Goal: Information Seeking & Learning: Learn about a topic

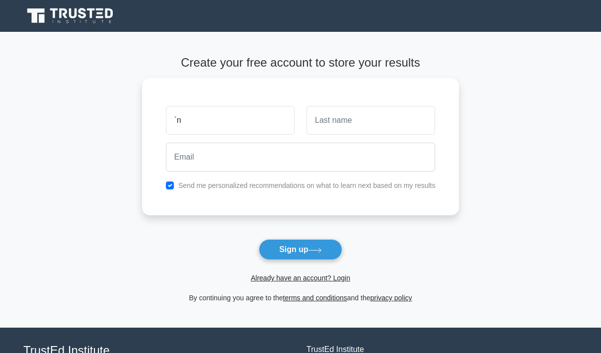
type input "`"
type input "Natsirai"
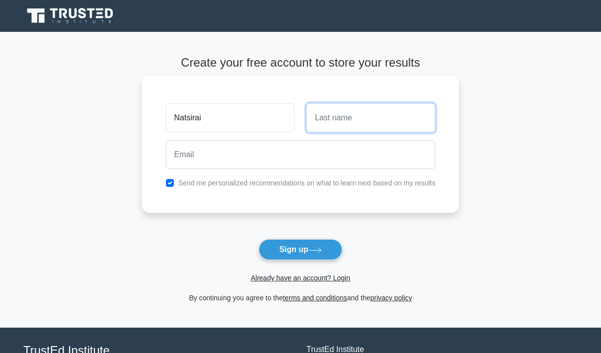
click at [351, 115] on input "text" at bounding box center [371, 117] width 129 height 29
type input "[PERSON_NAME]"
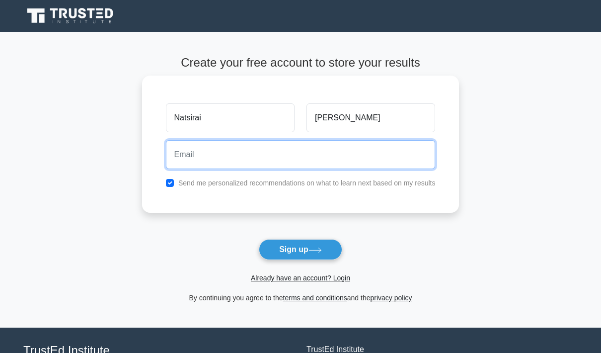
click at [179, 156] on input "email" at bounding box center [301, 154] width 270 height 29
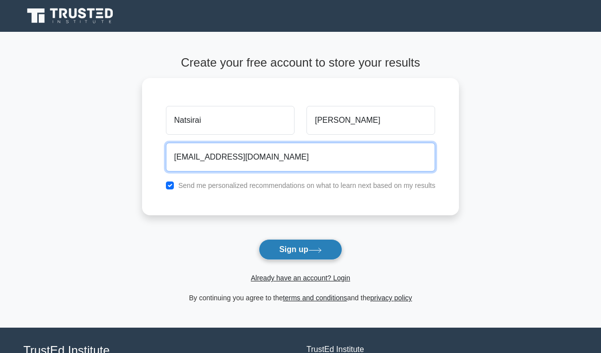
type input "natchitsiko@gmail.com"
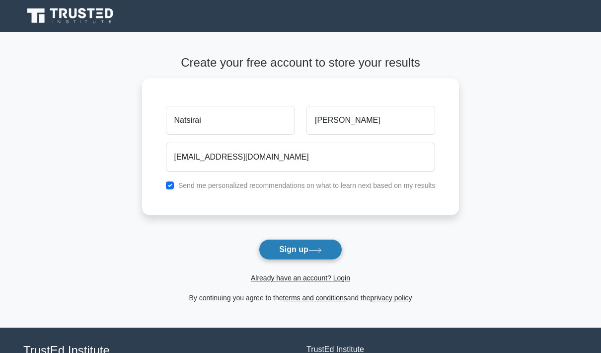
click at [294, 248] on button "Sign up" at bounding box center [300, 249] width 83 height 21
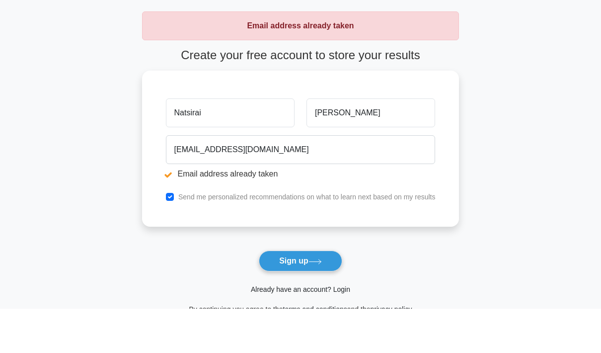
click at [290, 329] on link "Already have an account? Login" at bounding box center [300, 333] width 99 height 8
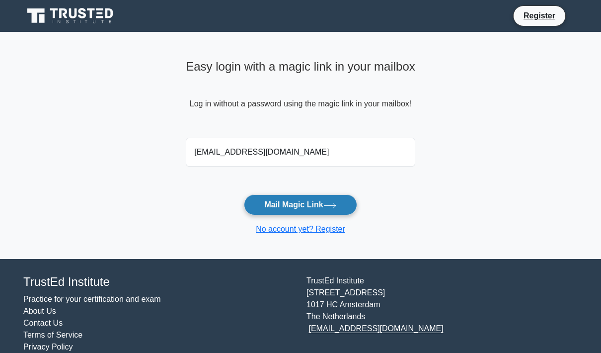
type input "[EMAIL_ADDRESS][DOMAIN_NAME]"
click at [320, 203] on button "Mail Magic Link" at bounding box center [300, 204] width 113 height 21
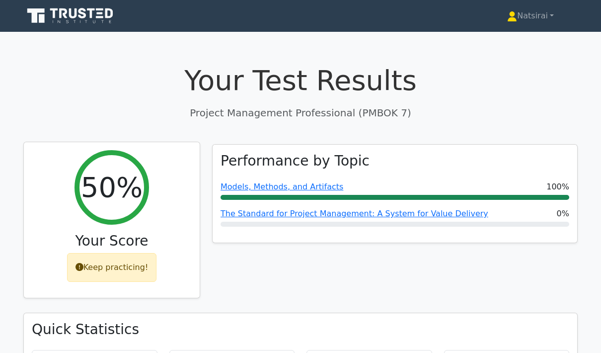
click at [135, 270] on div "Keep practicing!" at bounding box center [112, 267] width 90 height 29
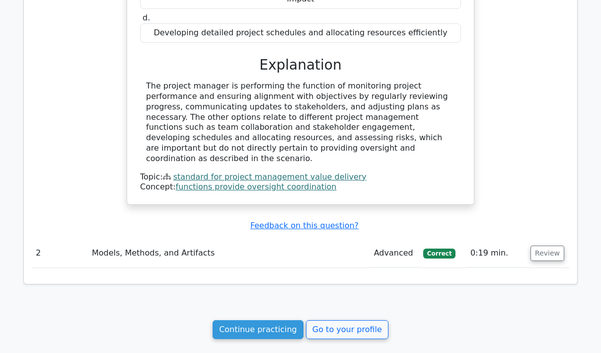
scroll to position [741, 0]
click at [267, 320] on link "Continue practicing" at bounding box center [258, 329] width 91 height 19
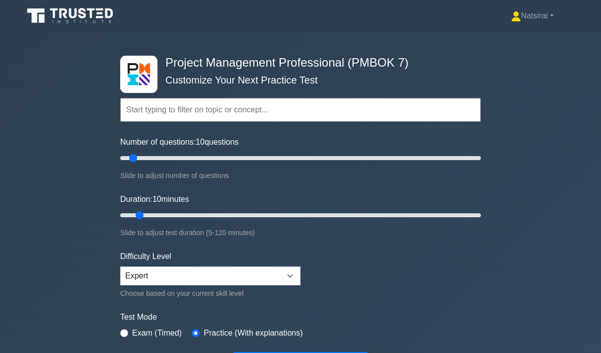
scroll to position [0, 0]
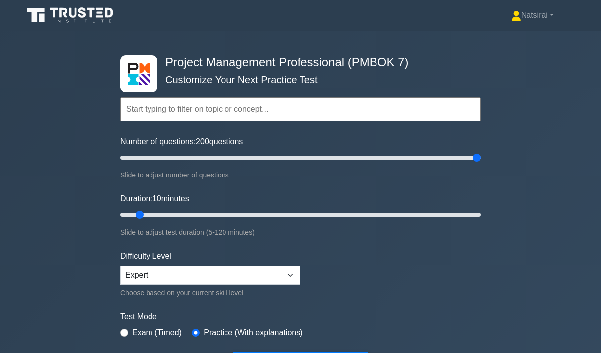
type input "200"
type input "65"
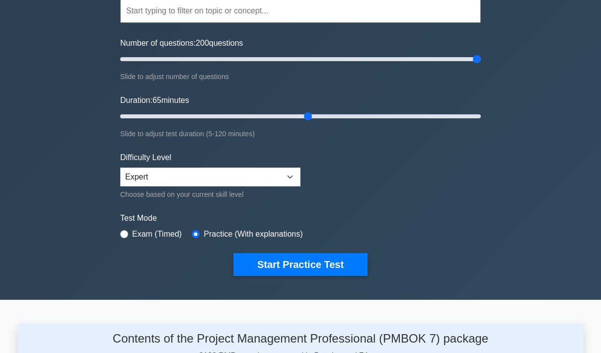
scroll to position [99, 0]
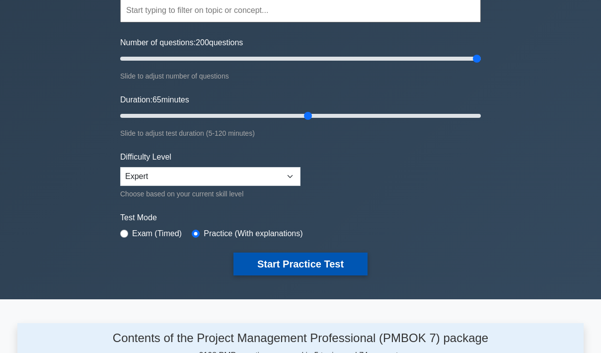
click at [263, 272] on button "Start Practice Test" at bounding box center [300, 264] width 134 height 23
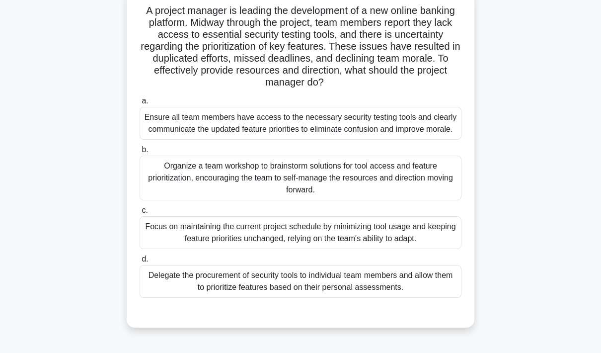
scroll to position [73, 0]
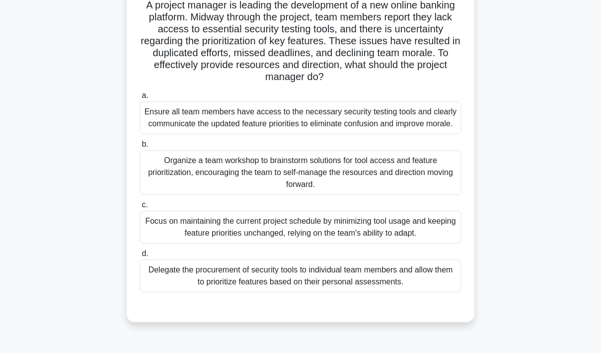
click at [416, 195] on div "Organize a team workshop to brainstorm solutions for tool access and feature pr…" at bounding box center [301, 172] width 322 height 45
click at [140, 148] on input "b. Organize a team workshop to brainstorm solutions for tool access and feature…" at bounding box center [140, 144] width 0 height 6
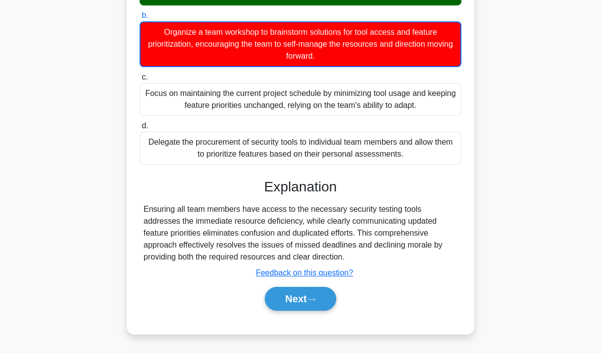
scroll to position [209, 0]
click at [312, 301] on icon at bounding box center [312, 299] width 8 height 3
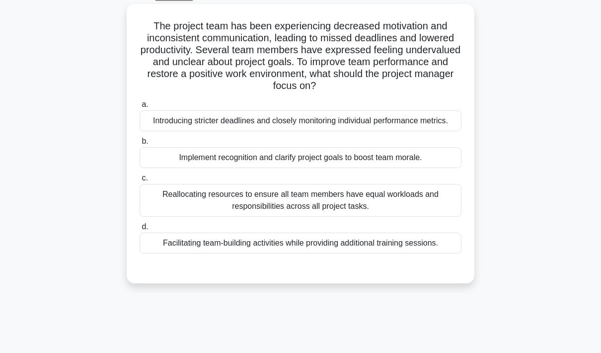
scroll to position [52, 0]
click at [421, 253] on div "Facilitating team-building activities while providing additional training sessi…" at bounding box center [301, 242] width 322 height 21
click at [140, 230] on input "d. Facilitating team-building activities while providing additional training se…" at bounding box center [140, 227] width 0 height 6
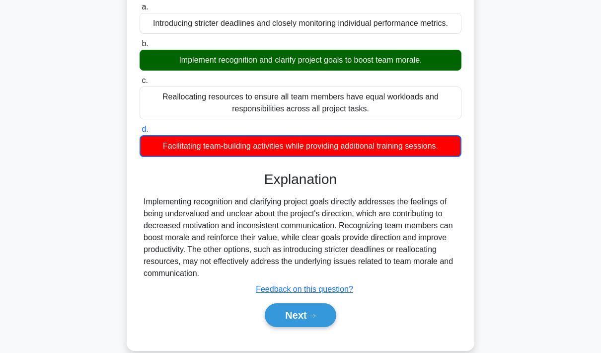
scroll to position [161, 0]
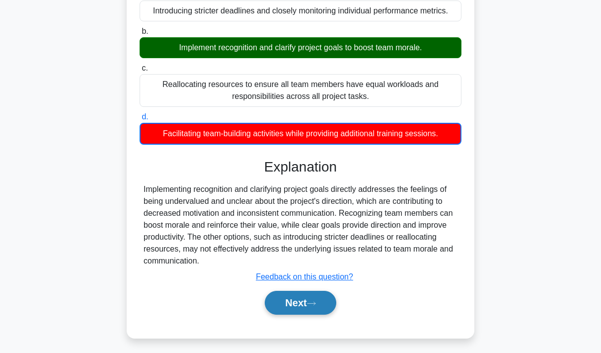
click at [322, 314] on button "Next" at bounding box center [300, 303] width 71 height 24
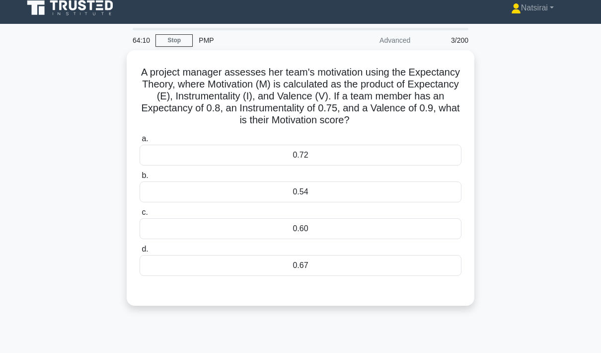
scroll to position [7, 0]
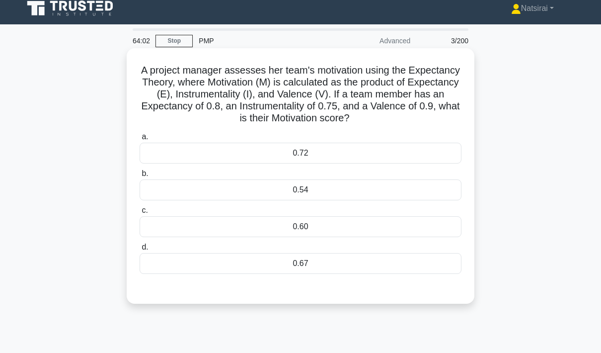
click at [378, 221] on div "0.60" at bounding box center [301, 226] width 322 height 21
click at [140, 214] on input "c. 0.60" at bounding box center [140, 210] width 0 height 6
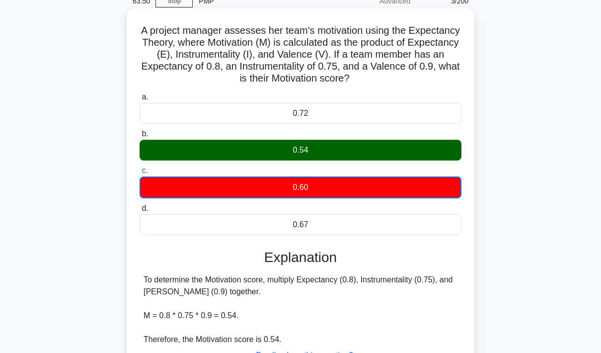
scroll to position [144, 0]
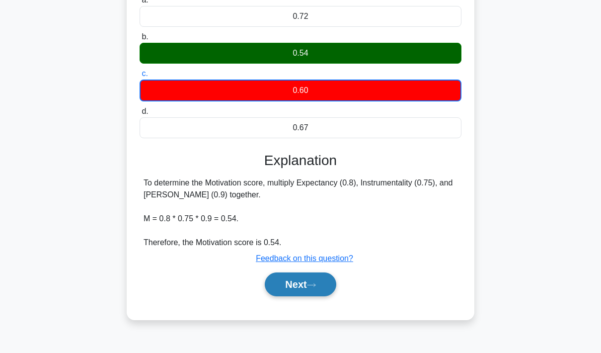
click at [311, 279] on button "Next" at bounding box center [300, 284] width 71 height 24
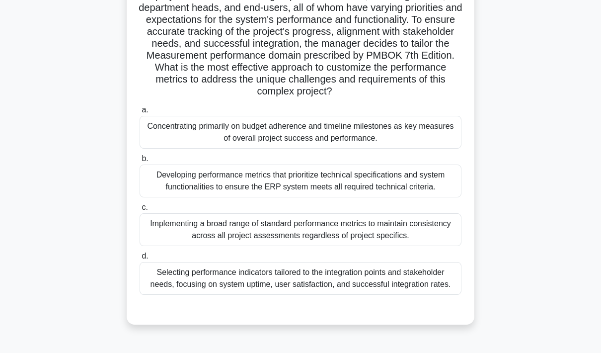
scroll to position [184, 0]
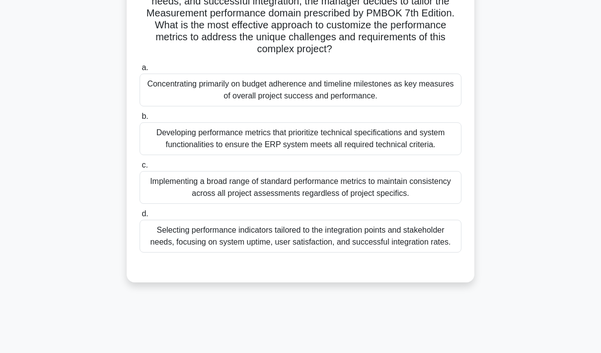
click at [389, 252] on div "Selecting performance indicators tailored to the integration points and stakeho…" at bounding box center [301, 236] width 322 height 33
click at [140, 217] on input "d. Selecting performance indicators tailored to the integration points and stak…" at bounding box center [140, 214] width 0 height 6
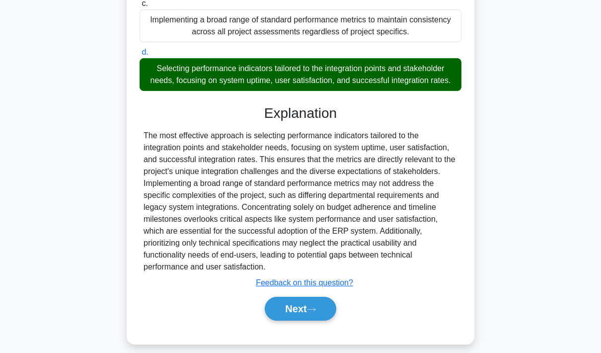
scroll to position [352, 0]
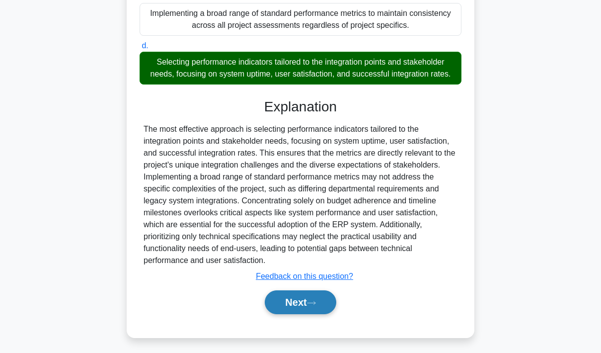
click at [302, 314] on button "Next" at bounding box center [300, 302] width 71 height 24
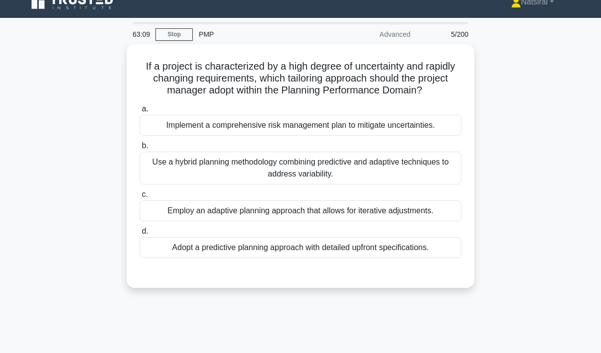
scroll to position [12, 0]
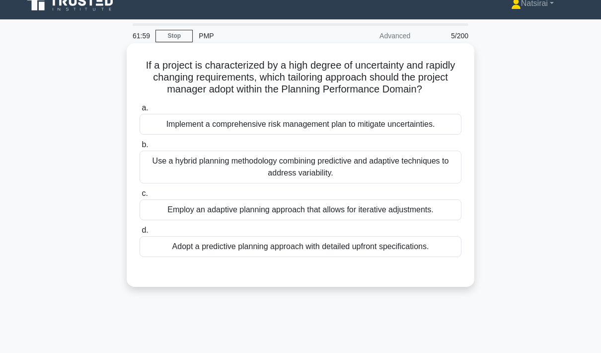
click at [423, 174] on div "Use a hybrid planning methodology combining predictive and adaptive techniques …" at bounding box center [301, 167] width 322 height 33
click at [140, 148] on input "b. Use a hybrid planning methodology combining predictive and adaptive techniqu…" at bounding box center [140, 145] width 0 height 6
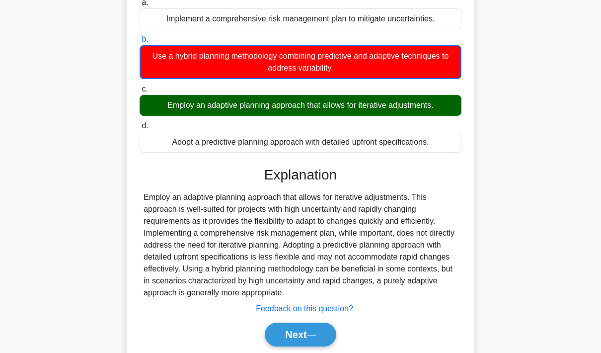
scroll to position [118, 0]
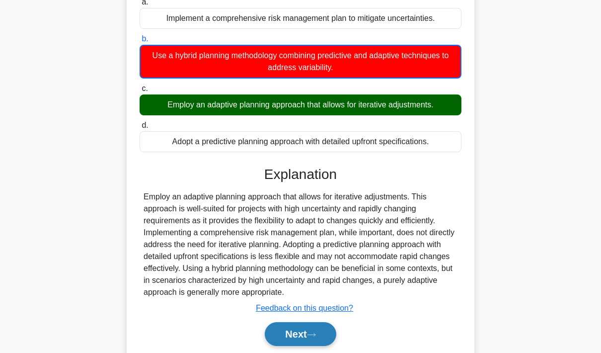
click at [307, 346] on button "Next" at bounding box center [300, 334] width 71 height 24
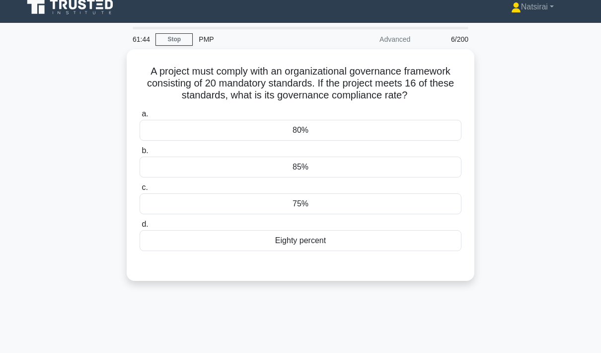
scroll to position [0, 0]
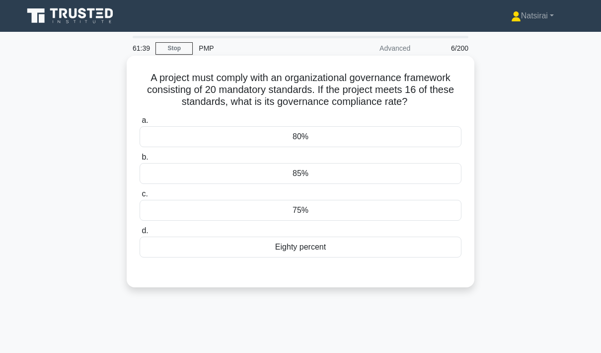
click at [429, 147] on div "80%" at bounding box center [301, 136] width 322 height 21
click at [140, 124] on input "a. 80%" at bounding box center [140, 120] width 0 height 6
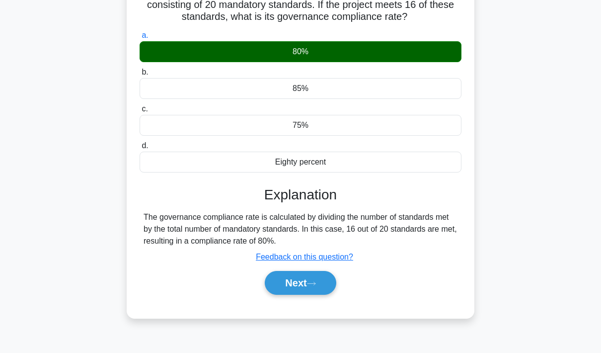
scroll to position [96, 0]
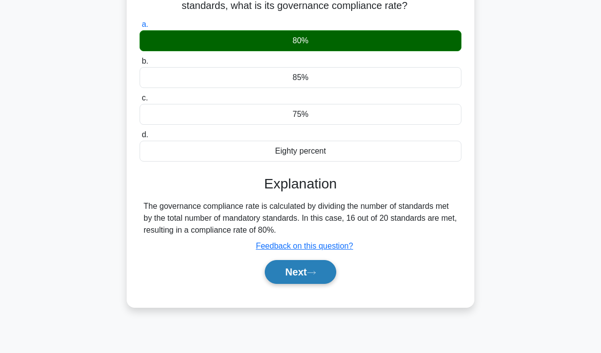
click at [309, 284] on button "Next" at bounding box center [300, 272] width 71 height 24
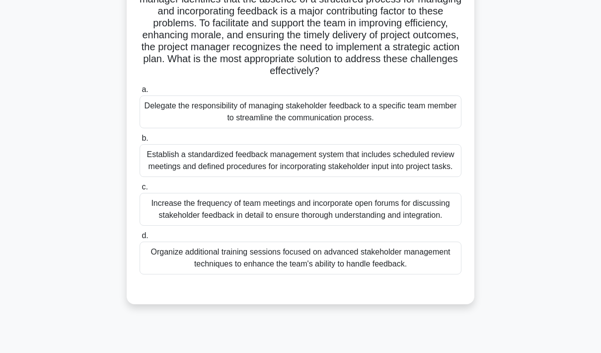
scroll to position [142, 0]
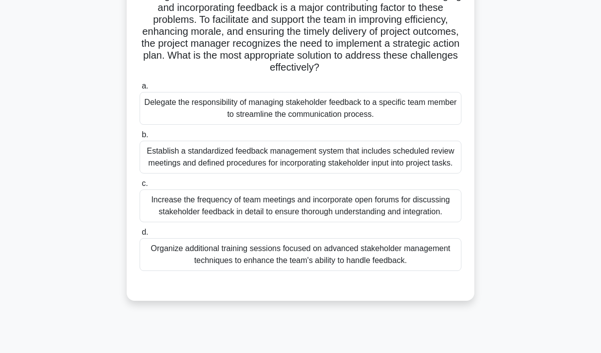
click at [400, 173] on div "Establish a standardized feedback management system that includes scheduled rev…" at bounding box center [301, 157] width 322 height 33
click at [140, 138] on input "b. Establish a standardized feedback management system that includes scheduled …" at bounding box center [140, 135] width 0 height 6
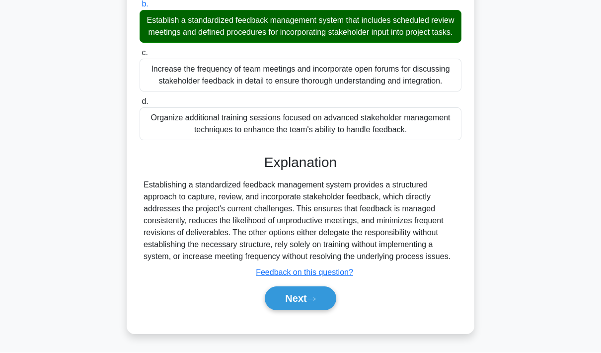
scroll to position [280, 0]
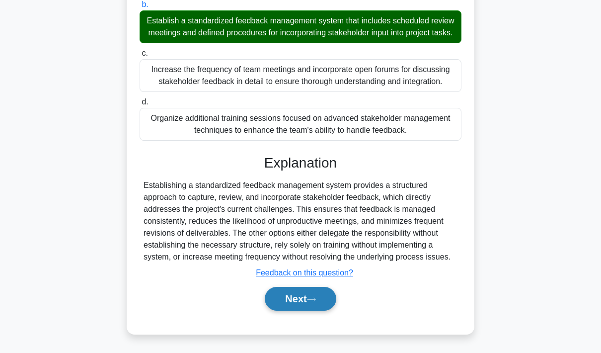
click at [311, 302] on icon at bounding box center [311, 299] width 9 height 5
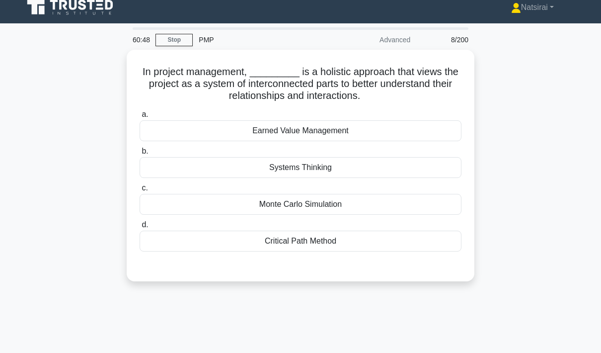
scroll to position [8, 0]
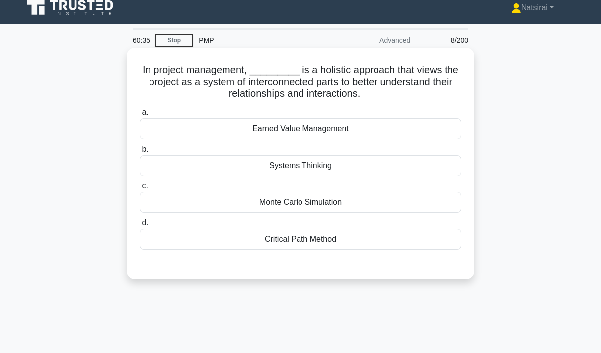
click at [410, 128] on div "Earned Value Management" at bounding box center [301, 128] width 322 height 21
click at [140, 116] on input "a. Earned Value Management" at bounding box center [140, 112] width 0 height 6
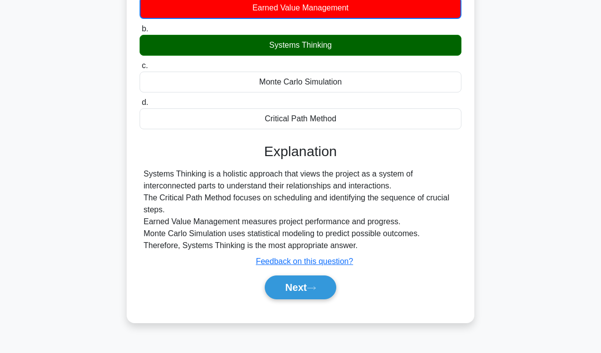
scroll to position [130, 0]
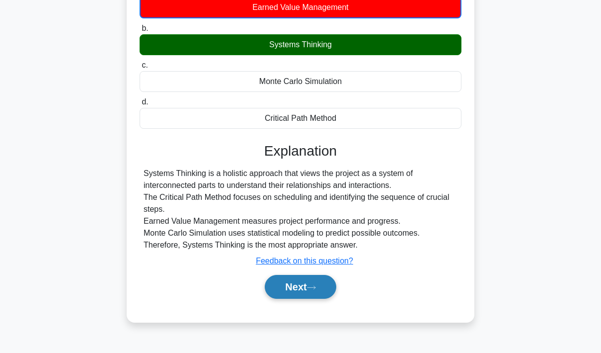
click at [316, 290] on icon at bounding box center [311, 287] width 9 height 5
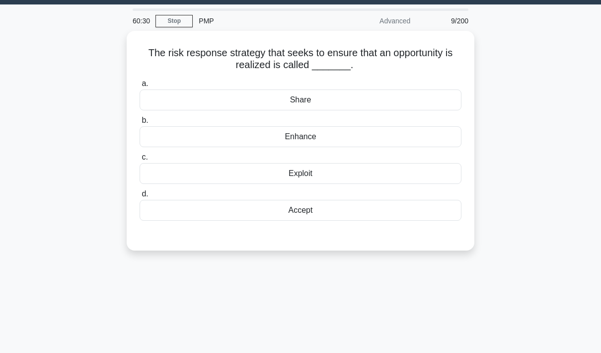
scroll to position [26, 0]
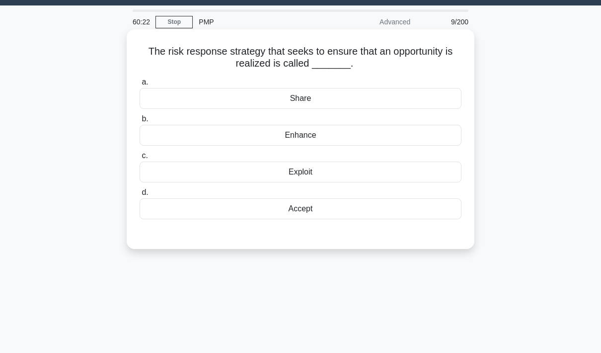
click at [386, 176] on div "Exploit" at bounding box center [301, 171] width 322 height 21
click at [140, 159] on input "c. Exploit" at bounding box center [140, 156] width 0 height 6
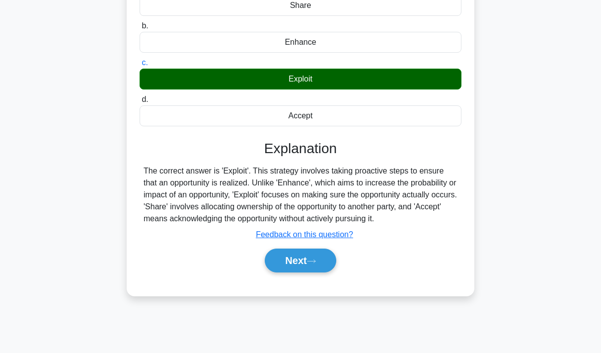
scroll to position [129, 0]
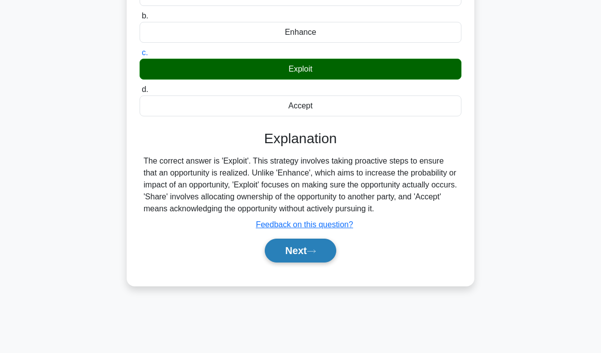
click at [307, 260] on button "Next" at bounding box center [300, 250] width 71 height 24
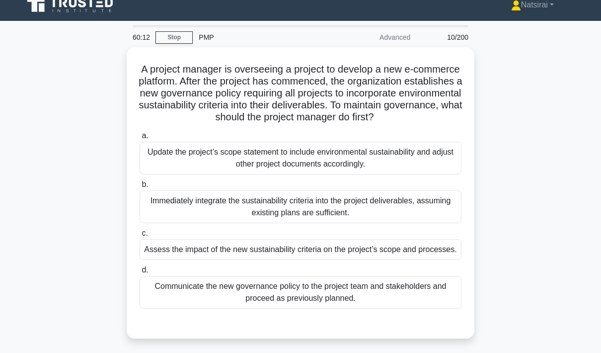
scroll to position [12, 0]
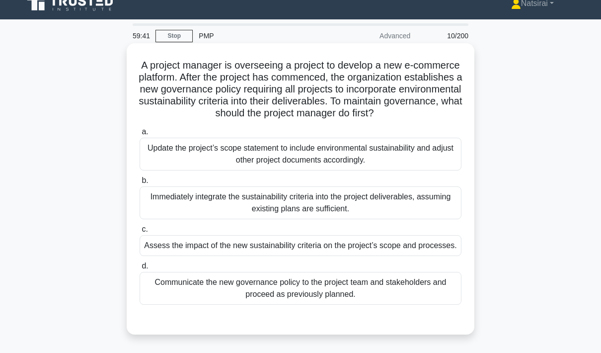
click at [414, 164] on div "Update the project’s scope statement to include environmental sustainability an…" at bounding box center [301, 154] width 322 height 33
click at [140, 135] on input "a. Update the project’s scope statement to include environmental sustainability…" at bounding box center [140, 132] width 0 height 6
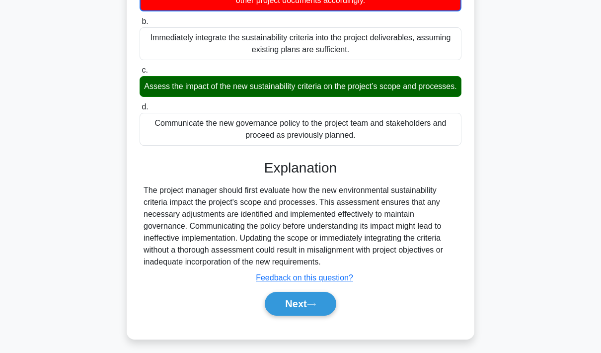
scroll to position [173, 0]
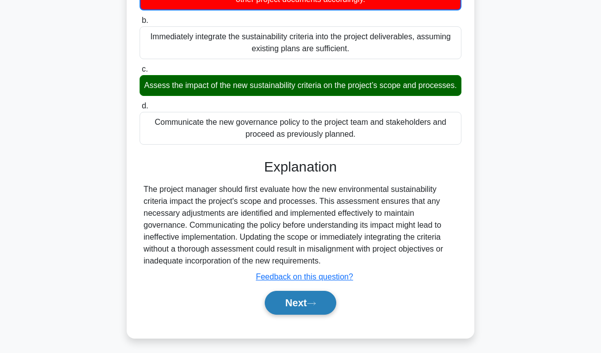
click at [309, 314] on button "Next" at bounding box center [300, 303] width 71 height 24
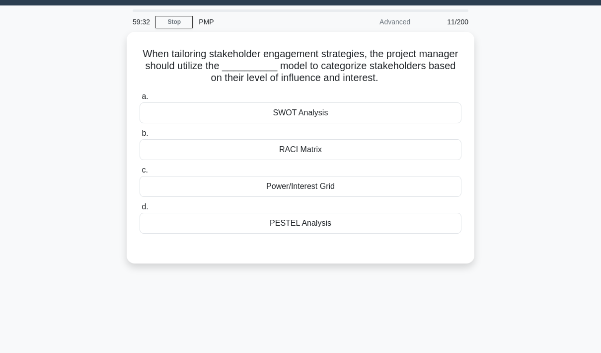
scroll to position [26, 0]
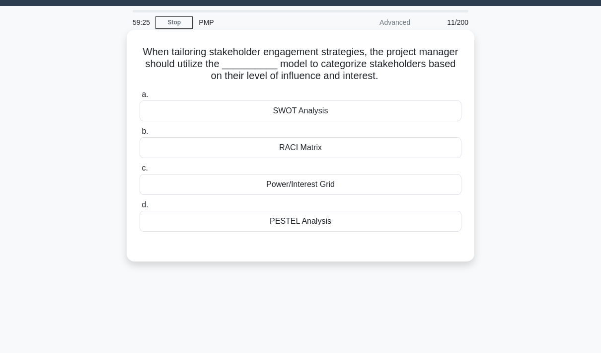
click at [399, 189] on div "Power/Interest Grid" at bounding box center [301, 184] width 322 height 21
click at [140, 171] on input "c. Power/Interest Grid" at bounding box center [140, 168] width 0 height 6
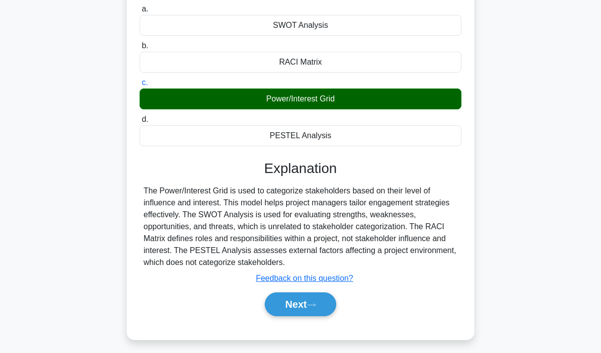
scroll to position [118, 0]
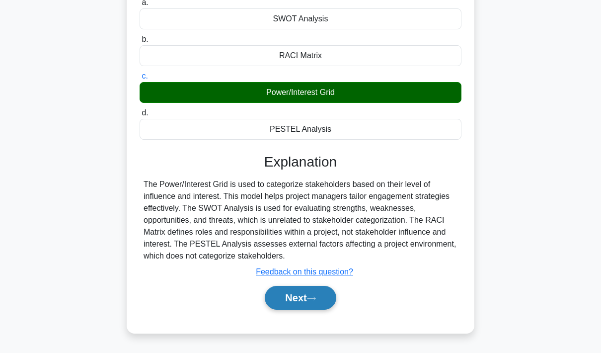
click at [304, 309] on button "Next" at bounding box center [300, 298] width 71 height 24
click at [306, 308] on button "Next" at bounding box center [300, 298] width 71 height 24
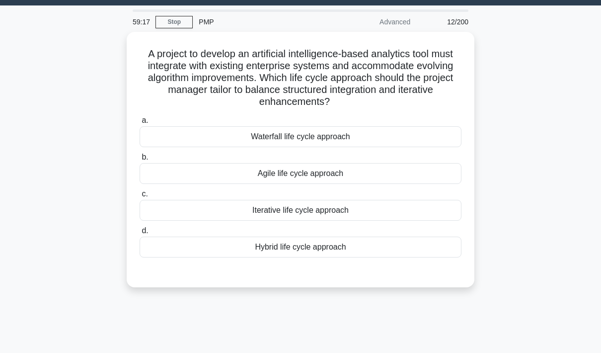
scroll to position [25, 0]
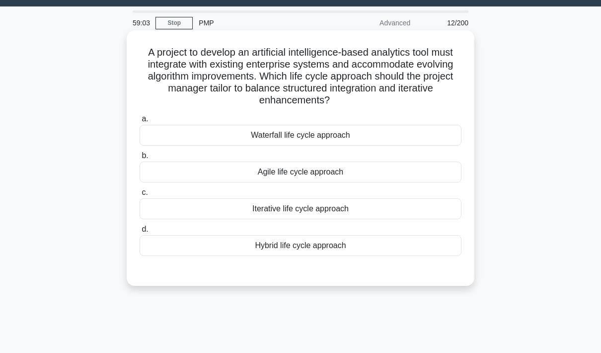
click at [373, 171] on div "Agile life cycle approach" at bounding box center [301, 171] width 322 height 21
click at [140, 159] on input "b. Agile life cycle approach" at bounding box center [140, 156] width 0 height 6
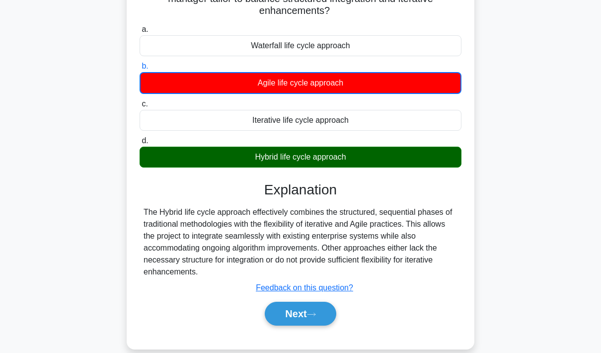
scroll to position [116, 0]
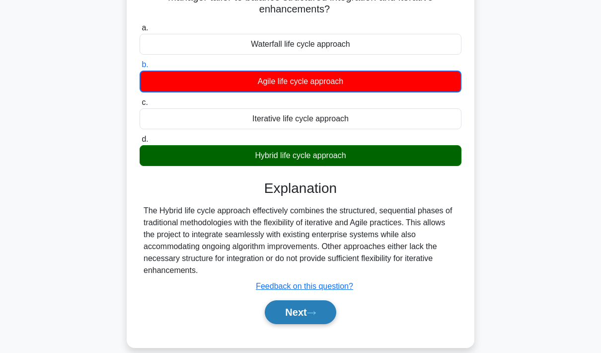
click at [312, 314] on icon at bounding box center [311, 312] width 9 height 5
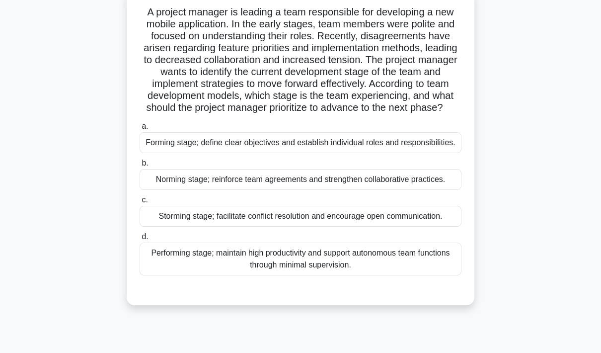
scroll to position [65, 0]
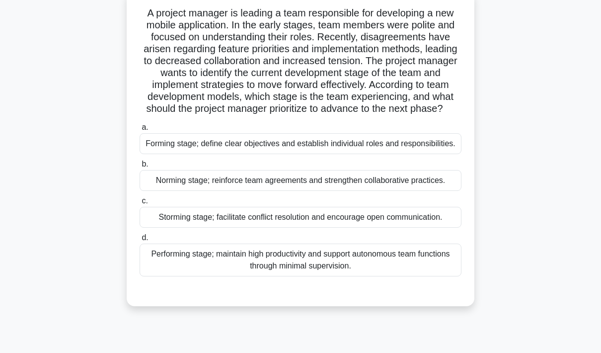
click at [393, 228] on div "Storming stage; facilitate conflict resolution and encourage open communication." at bounding box center [301, 217] width 322 height 21
click at [140, 204] on input "c. Storming stage; facilitate conflict resolution and encourage open communicat…" at bounding box center [140, 201] width 0 height 6
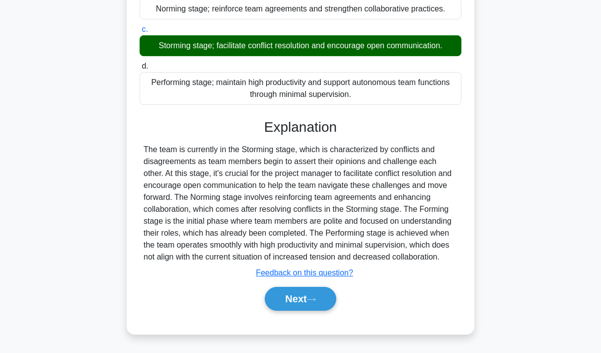
scroll to position [280, 0]
click at [308, 310] on button "Next" at bounding box center [300, 299] width 71 height 24
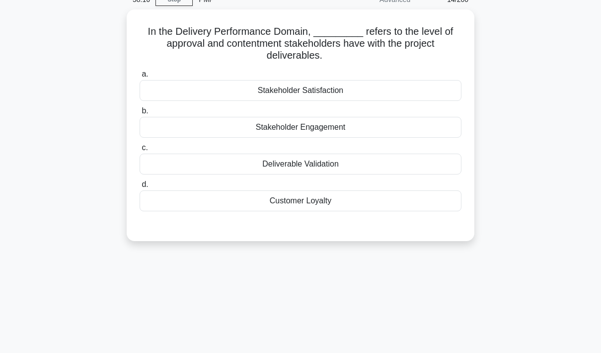
scroll to position [48, 0]
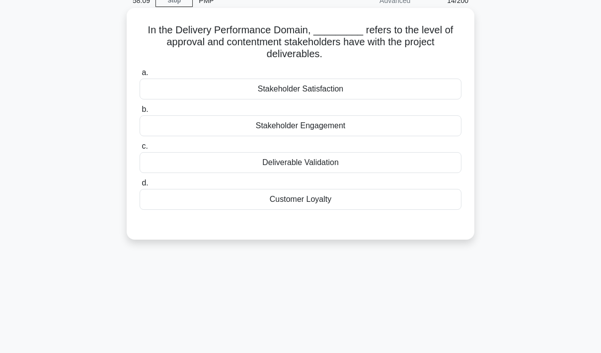
click at [407, 89] on div "Stakeholder Satisfaction" at bounding box center [301, 88] width 322 height 21
click at [140, 76] on input "a. Stakeholder Satisfaction" at bounding box center [140, 73] width 0 height 6
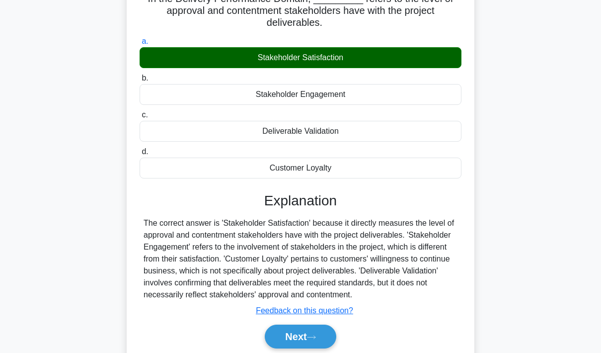
scroll to position [144, 0]
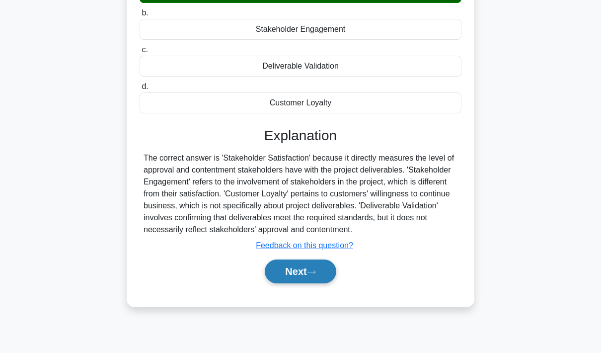
click at [304, 278] on button "Next" at bounding box center [300, 271] width 71 height 24
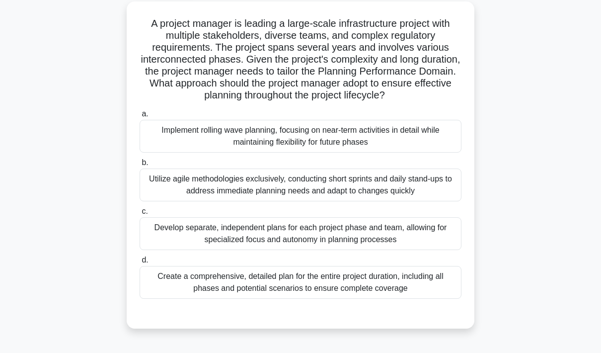
scroll to position [57, 0]
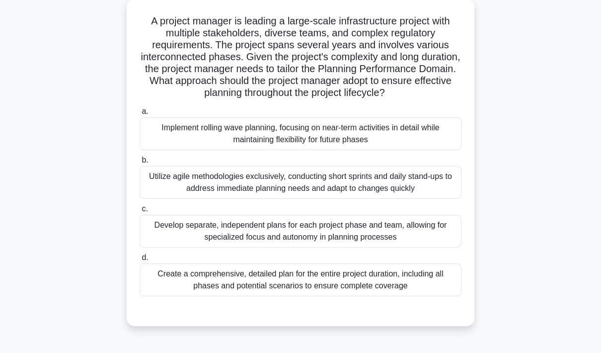
click at [375, 144] on div "Implement rolling wave planning, focusing on near-term activities in detail whi…" at bounding box center [301, 133] width 322 height 33
click at [140, 115] on input "a. Implement rolling wave planning, focusing on near-term activities in detail …" at bounding box center [140, 111] width 0 height 6
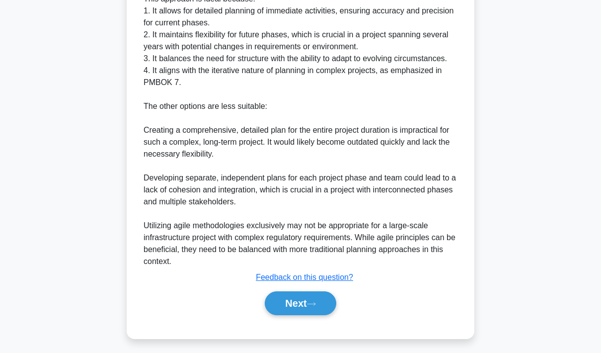
scroll to position [447, 0]
click at [308, 314] on button "Next" at bounding box center [300, 303] width 71 height 24
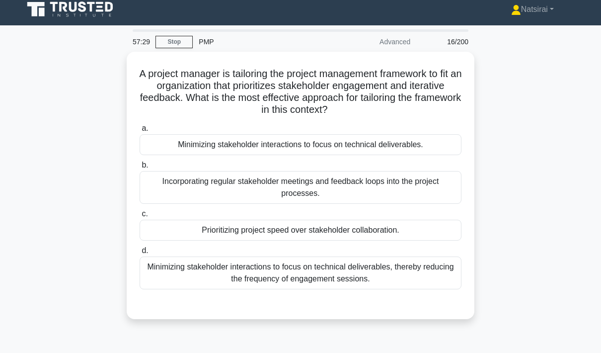
scroll to position [6, 0]
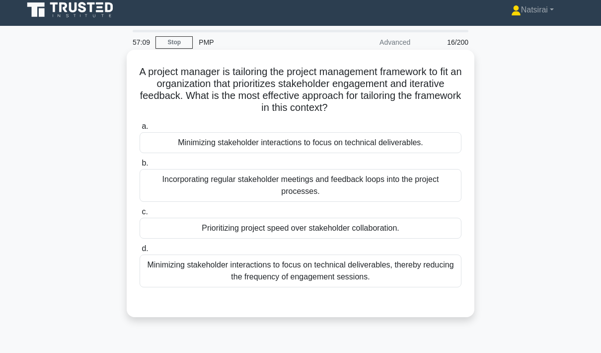
click at [409, 185] on div "Incorporating regular stakeholder meetings and feedback loops into the project …" at bounding box center [301, 185] width 322 height 33
click at [140, 166] on input "b. Incorporating regular stakeholder meetings and feedback loops into the proje…" at bounding box center [140, 163] width 0 height 6
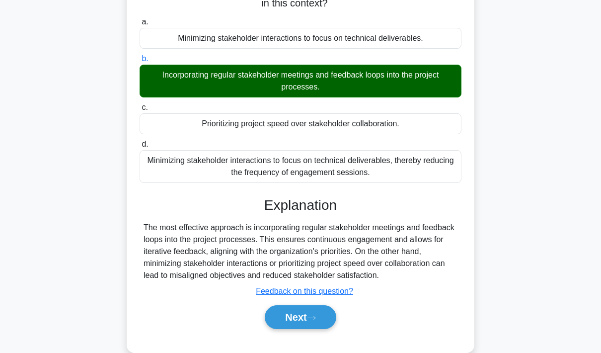
scroll to position [144, 0]
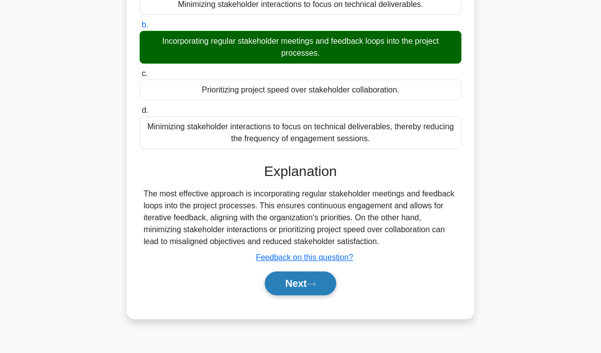
click at [302, 295] on button "Next" at bounding box center [300, 283] width 71 height 24
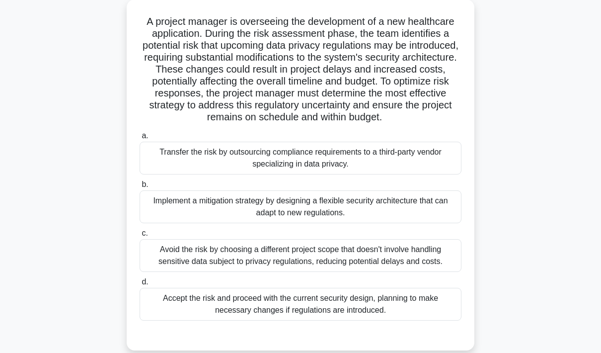
scroll to position [57, 0]
click at [394, 320] on div "Accept the risk and proceed with the current security design, planning to make …" at bounding box center [301, 303] width 322 height 33
click at [140, 285] on input "d. Accept the risk and proceed with the current security design, planning to ma…" at bounding box center [140, 281] width 0 height 6
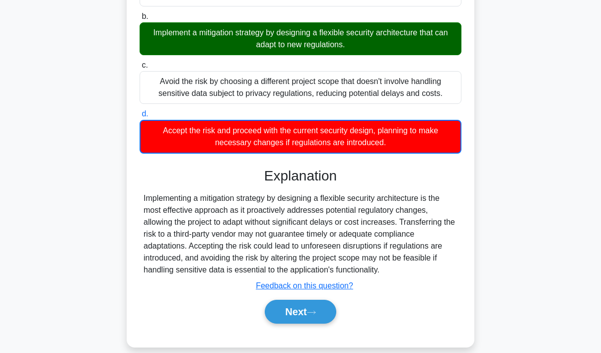
scroll to position [225, 0]
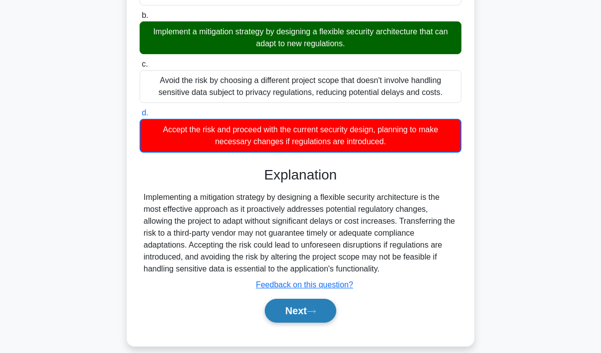
click at [313, 314] on icon at bounding box center [311, 310] width 9 height 5
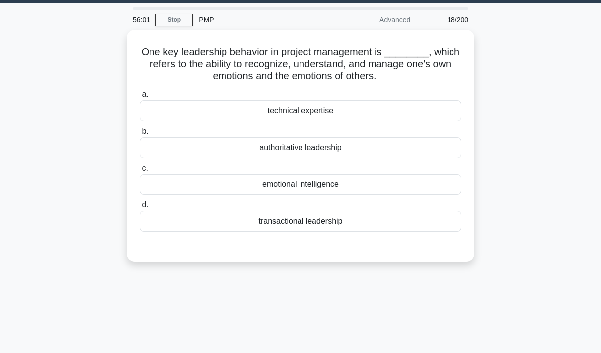
scroll to position [0, 0]
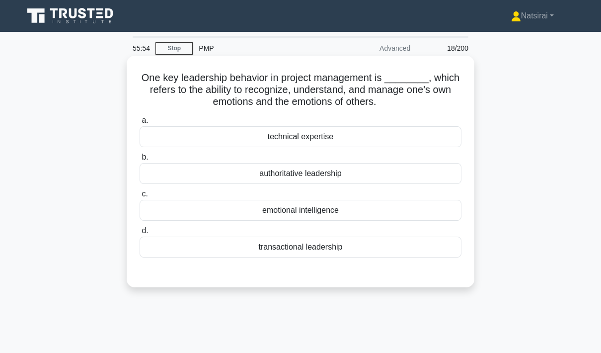
click at [397, 213] on div "emotional intelligence" at bounding box center [301, 210] width 322 height 21
click at [140, 197] on input "c. emotional intelligence" at bounding box center [140, 194] width 0 height 6
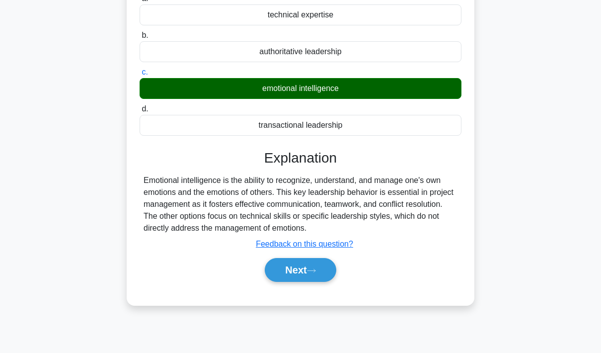
scroll to position [128, 0]
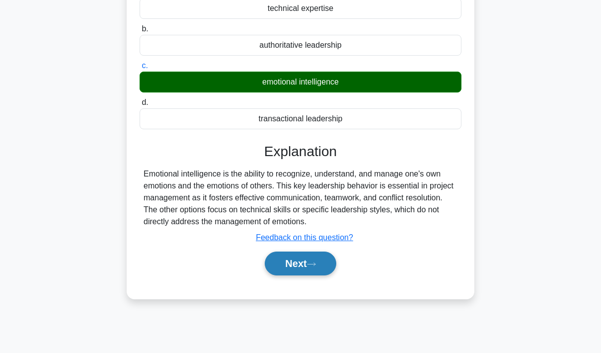
click at [313, 267] on icon at bounding box center [311, 263] width 9 height 5
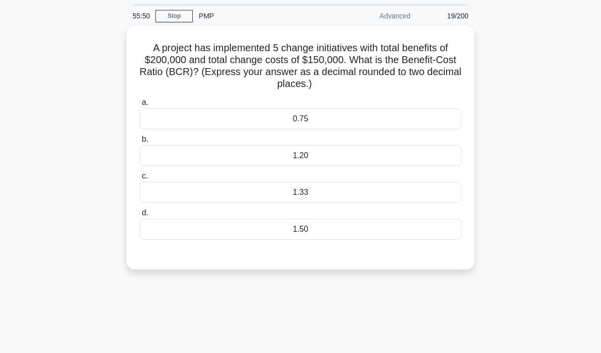
scroll to position [25, 0]
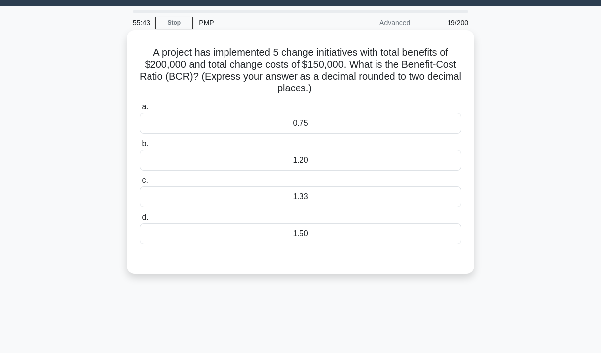
click at [375, 236] on div "1.50" at bounding box center [301, 233] width 322 height 21
click at [140, 221] on input "d. 1.50" at bounding box center [140, 217] width 0 height 6
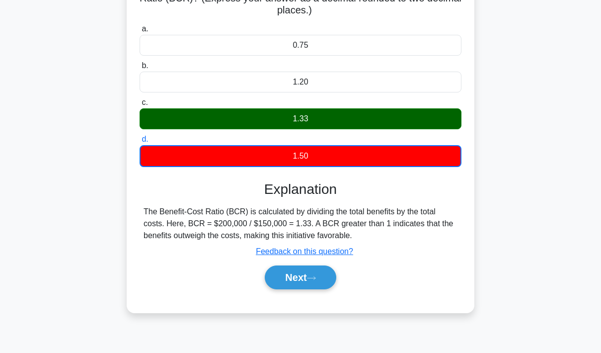
scroll to position [144, 0]
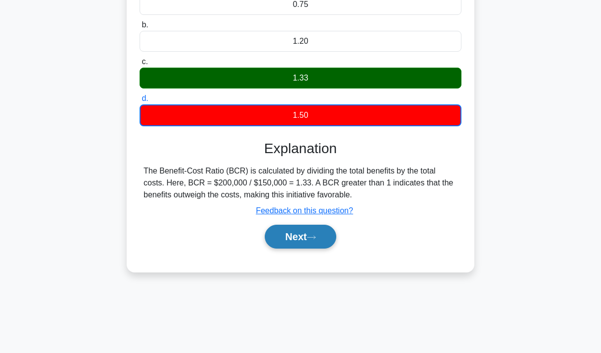
click at [302, 248] on button "Next" at bounding box center [300, 237] width 71 height 24
click at [313, 240] on icon at bounding box center [311, 236] width 9 height 5
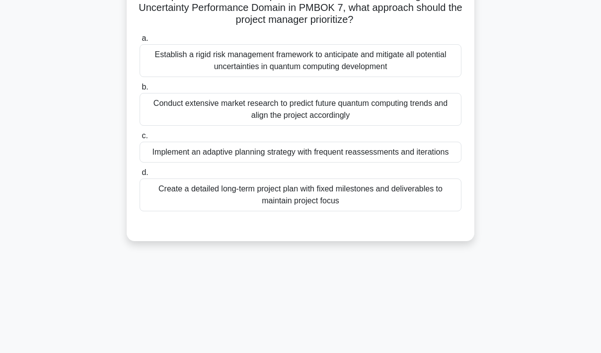
click at [308, 229] on div "a. Establish a rigid risk management framework to anticipate and mitigate all p…" at bounding box center [301, 129] width 324 height 199
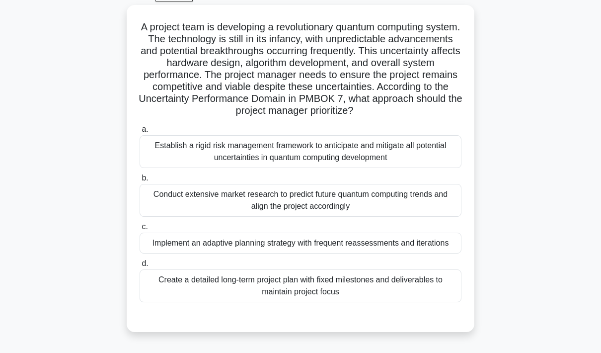
scroll to position [44, 0]
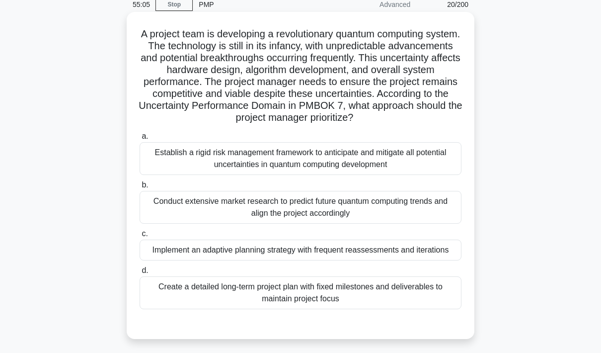
click at [381, 222] on div "Conduct extensive market research to predict future quantum computing trends an…" at bounding box center [301, 207] width 322 height 33
click at [140, 188] on input "b. Conduct extensive market research to predict future quantum computing trends…" at bounding box center [140, 185] width 0 height 6
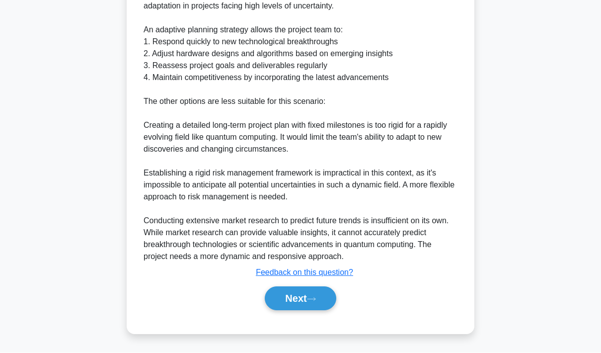
scroll to position [495, 0]
click at [308, 310] on button "Next" at bounding box center [300, 299] width 71 height 24
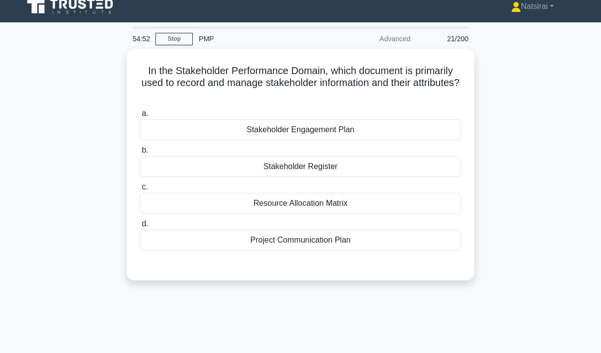
scroll to position [5, 0]
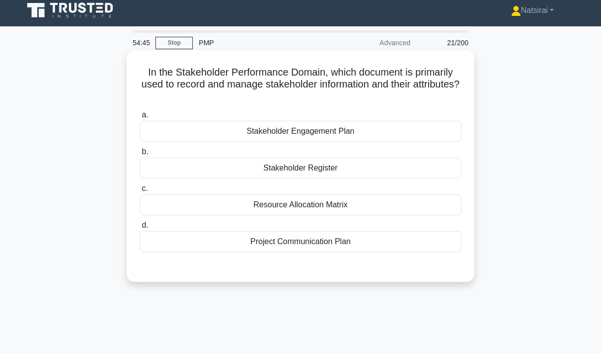
click at [395, 170] on div "Stakeholder Register" at bounding box center [301, 167] width 322 height 21
click at [140, 155] on input "b. Stakeholder Register" at bounding box center [140, 152] width 0 height 6
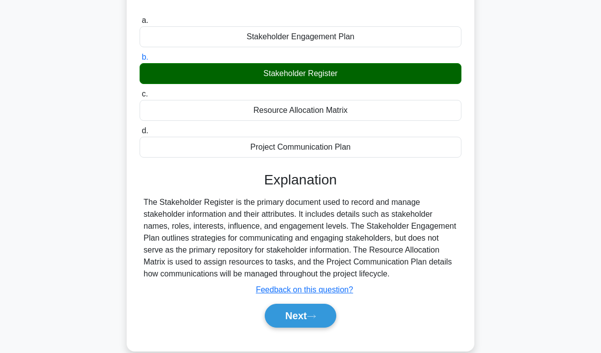
scroll to position [120, 0]
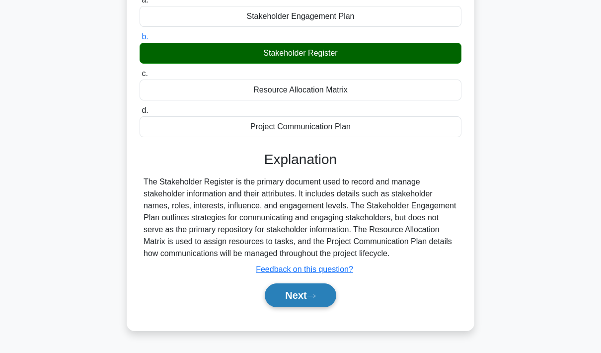
click at [308, 307] on button "Next" at bounding box center [300, 295] width 71 height 24
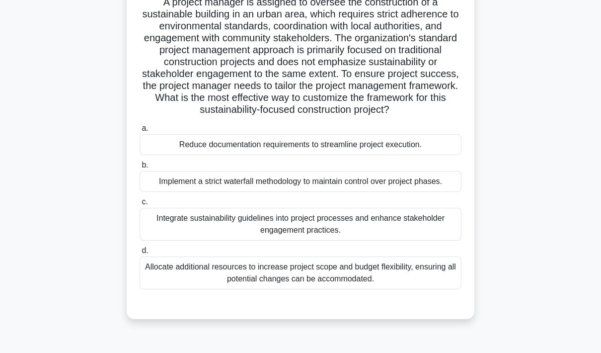
scroll to position [78, 0]
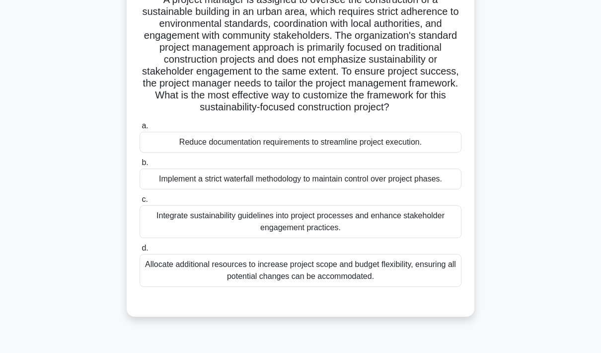
click at [422, 238] on div "Integrate sustainability guidelines into project processes and enhance stakehol…" at bounding box center [301, 221] width 322 height 33
click at [140, 203] on input "c. Integrate sustainability guidelines into project processes and enhance stake…" at bounding box center [140, 199] width 0 height 6
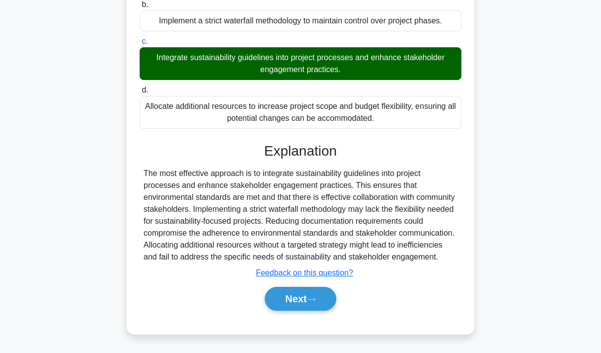
scroll to position [241, 0]
click at [312, 310] on button "Next" at bounding box center [300, 299] width 71 height 24
click at [297, 310] on button "Next" at bounding box center [300, 299] width 71 height 24
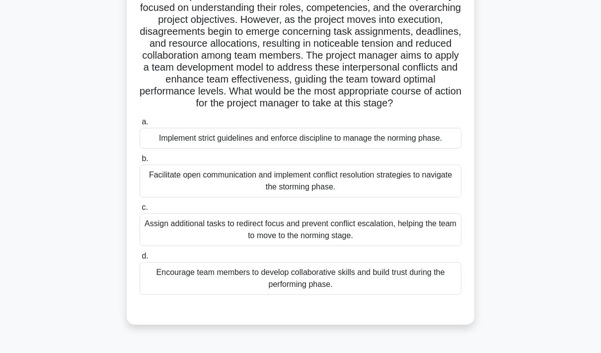
scroll to position [109, 0]
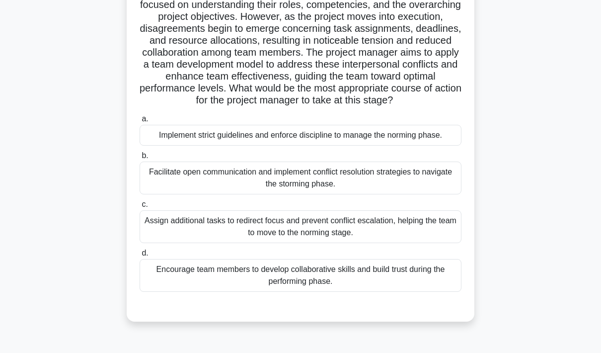
click at [424, 194] on div "Facilitate open communication and implement conflict resolution strategies to n…" at bounding box center [301, 177] width 322 height 33
click at [140, 159] on input "b. Facilitate open communication and implement conflict resolution strategies t…" at bounding box center [140, 156] width 0 height 6
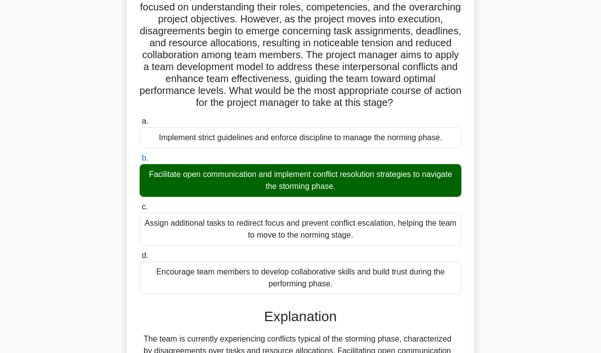
click at [510, 208] on div "A project manager has assembled a diverse team of six individuals from various …" at bounding box center [300, 218] width 566 height 538
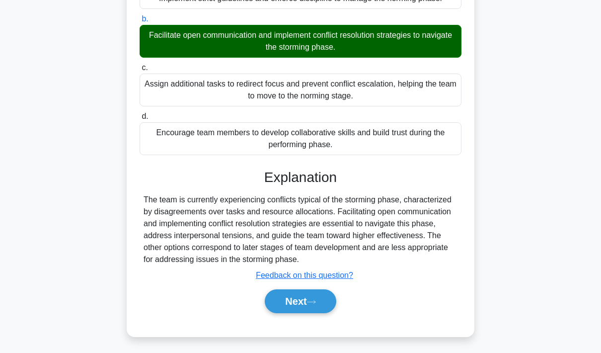
scroll to position [256, 0]
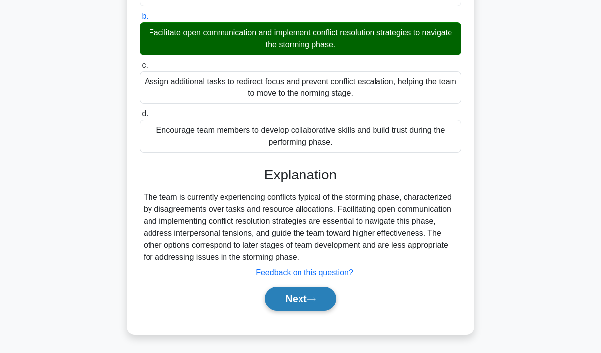
click at [305, 310] on button "Next" at bounding box center [300, 299] width 71 height 24
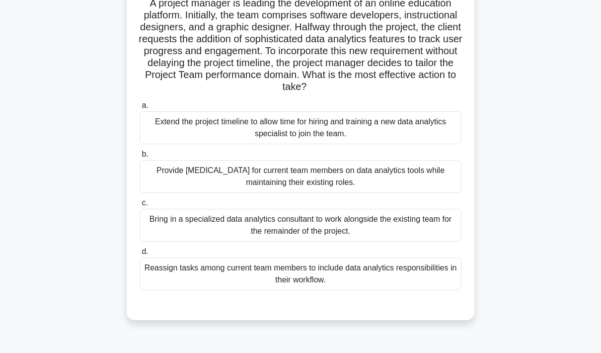
scroll to position [78, 0]
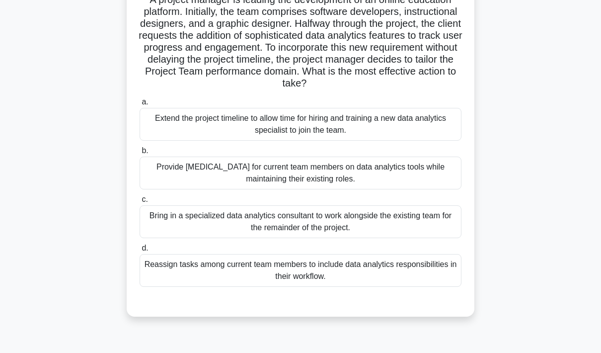
click at [398, 237] on div "Bring in a specialized data analytics consultant to work alongside the existing…" at bounding box center [301, 221] width 322 height 33
click at [140, 203] on input "c. Bring in a specialized data analytics consultant to work alongside the exist…" at bounding box center [140, 199] width 0 height 6
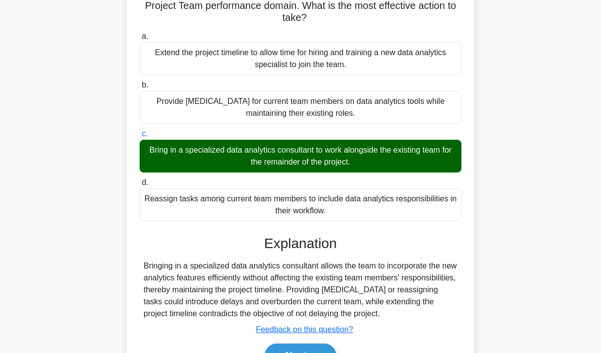
scroll to position [184, 0]
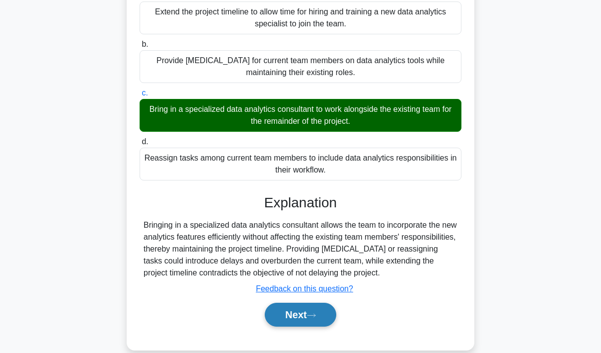
click at [307, 326] on button "Next" at bounding box center [300, 315] width 71 height 24
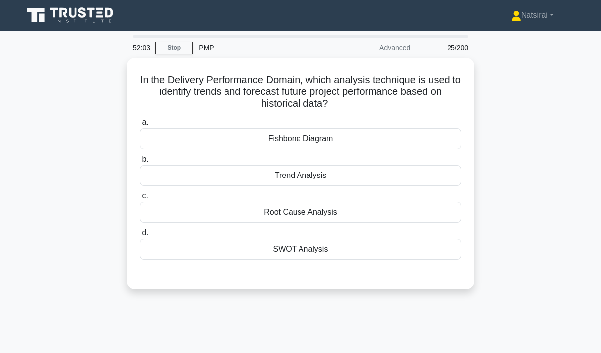
scroll to position [0, 0]
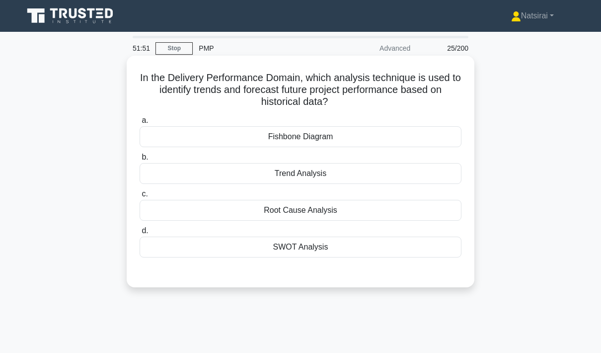
click at [382, 172] on div "Trend Analysis" at bounding box center [301, 173] width 322 height 21
click at [140, 160] on input "b. Trend Analysis" at bounding box center [140, 157] width 0 height 6
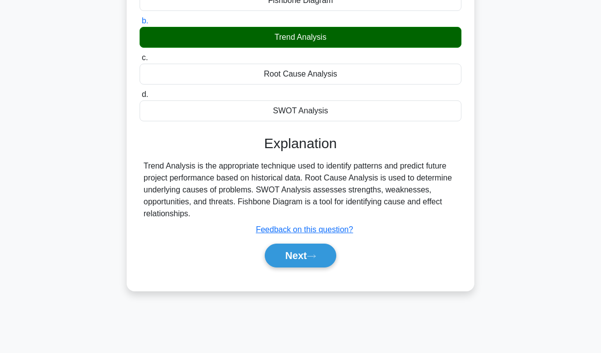
scroll to position [139, 0]
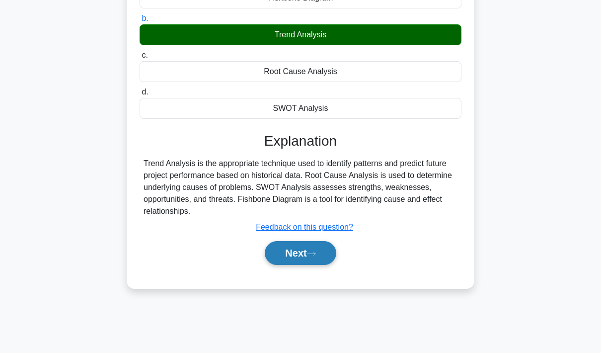
click at [307, 258] on button "Next" at bounding box center [300, 253] width 71 height 24
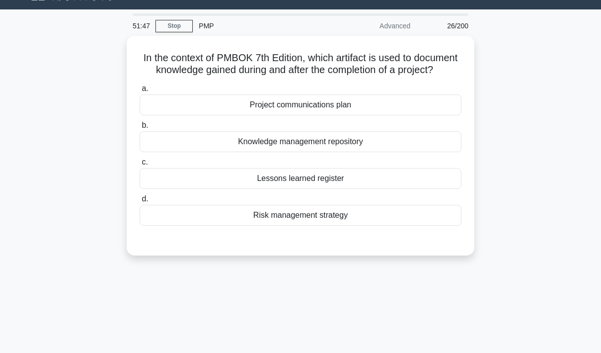
scroll to position [18, 0]
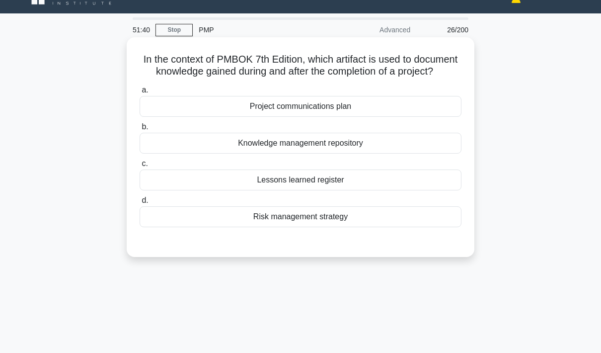
click at [380, 190] on div "Lessons learned register" at bounding box center [301, 179] width 322 height 21
click at [140, 167] on input "c. Lessons learned register" at bounding box center [140, 163] width 0 height 6
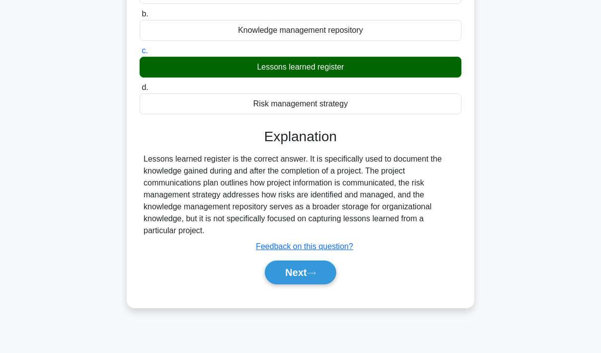
scroll to position [144, 0]
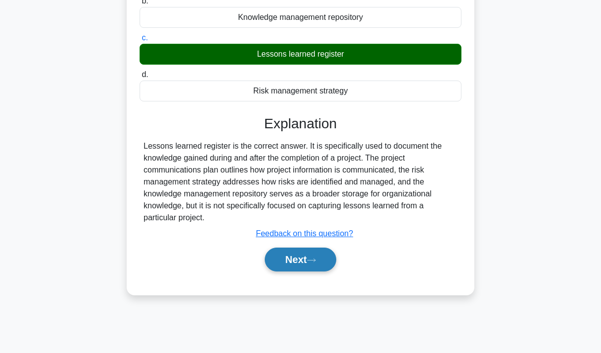
click at [309, 271] on button "Next" at bounding box center [300, 259] width 71 height 24
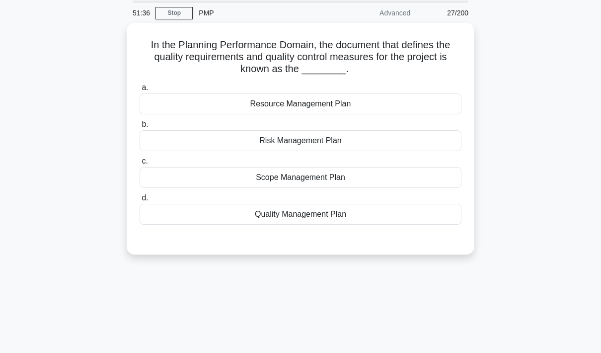
scroll to position [0, 0]
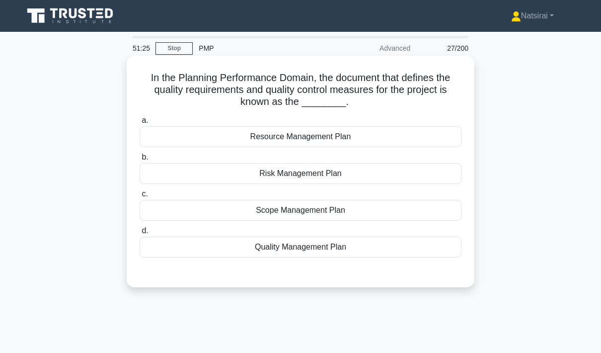
click at [405, 254] on div "Quality Management Plan" at bounding box center [301, 246] width 322 height 21
click at [140, 234] on input "d. Quality Management Plan" at bounding box center [140, 231] width 0 height 6
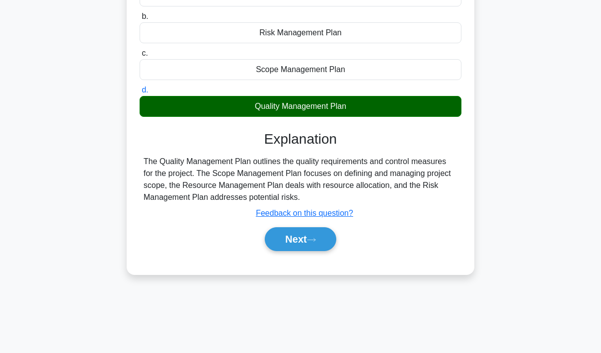
scroll to position [142, 0]
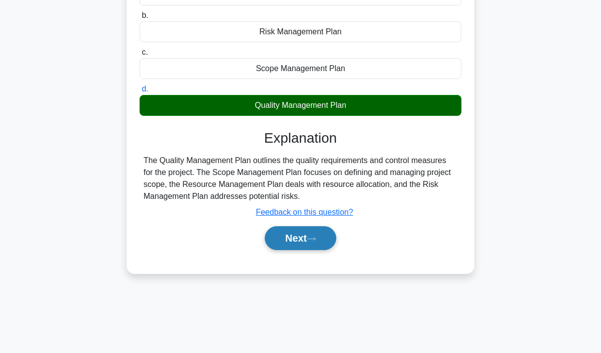
click at [307, 239] on button "Next" at bounding box center [300, 238] width 71 height 24
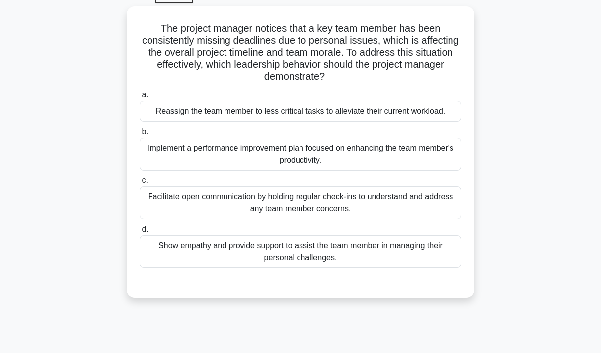
scroll to position [50, 0]
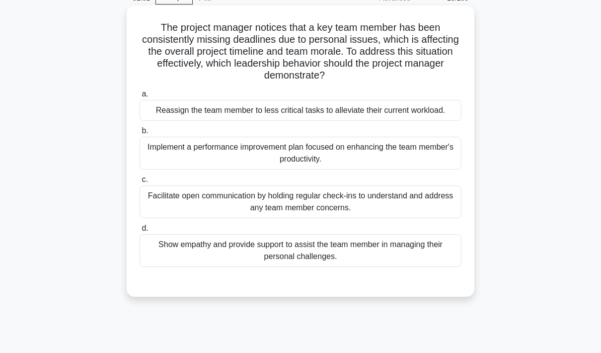
click at [370, 264] on div "Show empathy and provide support to assist the team member in managing their pe…" at bounding box center [301, 250] width 322 height 33
click at [140, 231] on input "d. Show empathy and provide support to assist the team member in managing their…" at bounding box center [140, 228] width 0 height 6
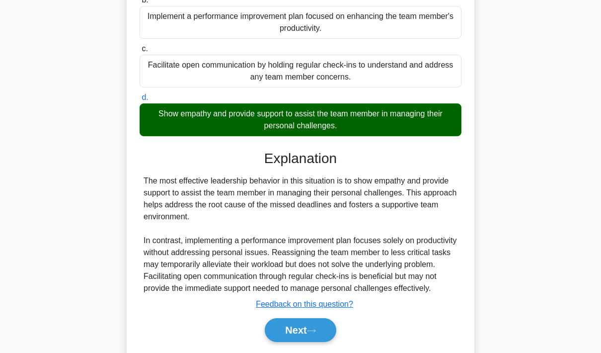
scroll to position [196, 0]
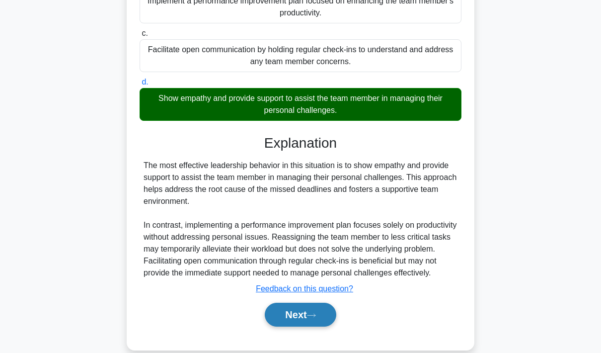
click at [303, 326] on button "Next" at bounding box center [300, 315] width 71 height 24
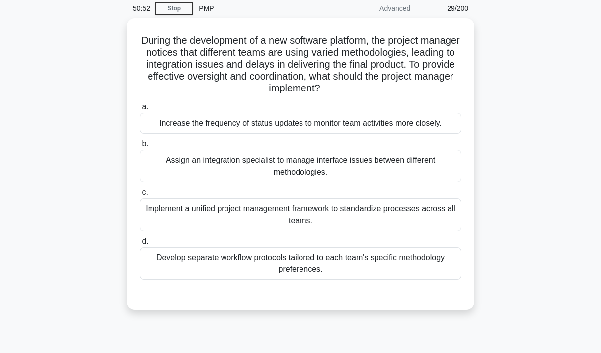
scroll to position [42, 0]
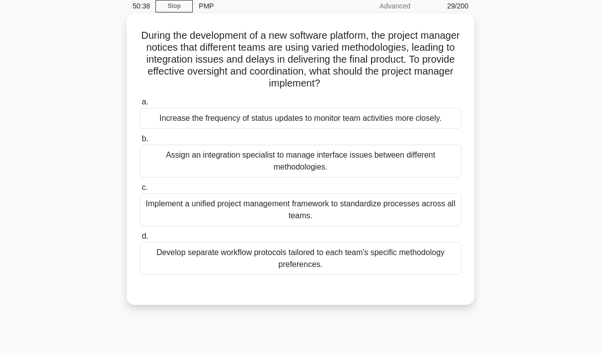
click at [408, 223] on div "Implement a unified project management framework to standardize processes acros…" at bounding box center [301, 209] width 322 height 33
click at [140, 191] on input "c. Implement a unified project management framework to standardize processes ac…" at bounding box center [140, 187] width 0 height 6
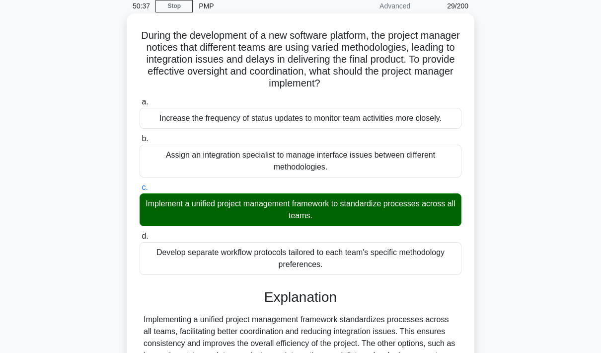
scroll to position [149, 0]
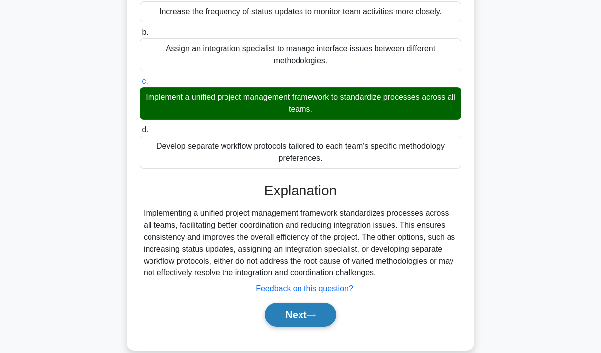
click at [297, 326] on button "Next" at bounding box center [300, 315] width 71 height 24
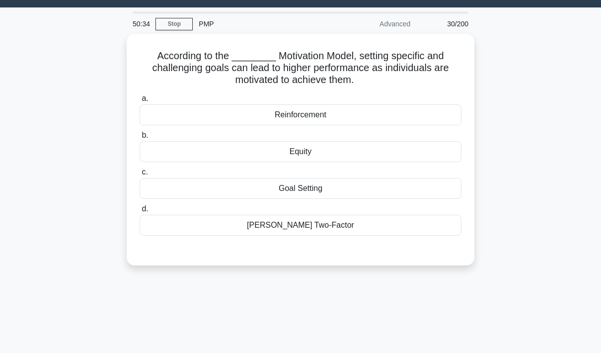
scroll to position [12, 0]
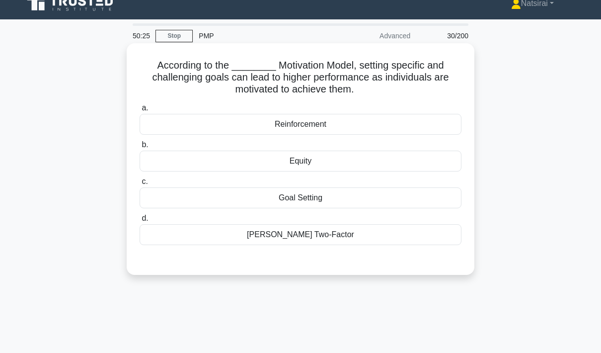
click at [379, 202] on div "Goal Setting" at bounding box center [301, 197] width 322 height 21
click at [140, 185] on input "c. Goal Setting" at bounding box center [140, 181] width 0 height 6
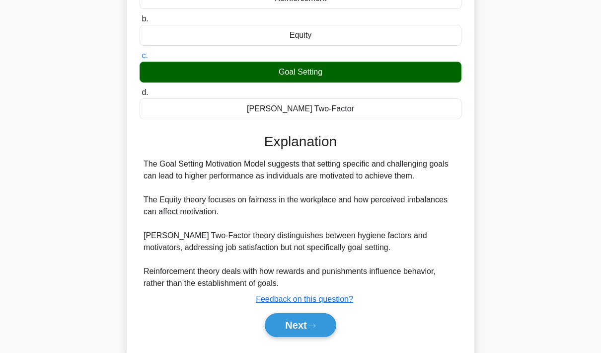
scroll to position [141, 0]
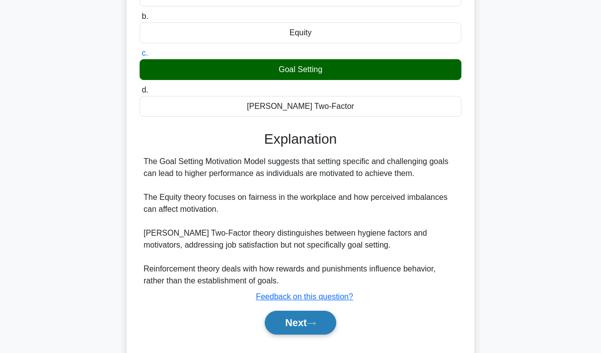
click at [306, 334] on button "Next" at bounding box center [300, 322] width 71 height 24
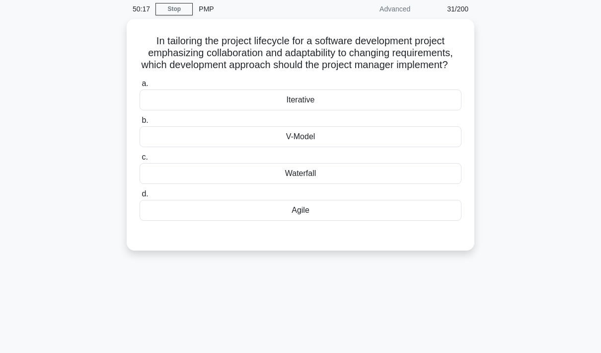
scroll to position [36, 0]
click at [382, 222] on div "Agile" at bounding box center [301, 211] width 322 height 21
click at [140, 198] on input "d. [GEOGRAPHIC_DATA]" at bounding box center [140, 195] width 0 height 6
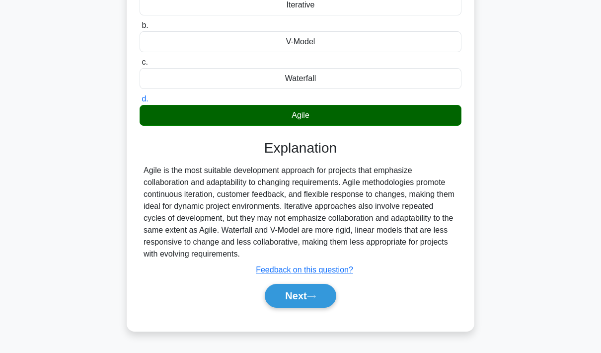
scroll to position [144, 0]
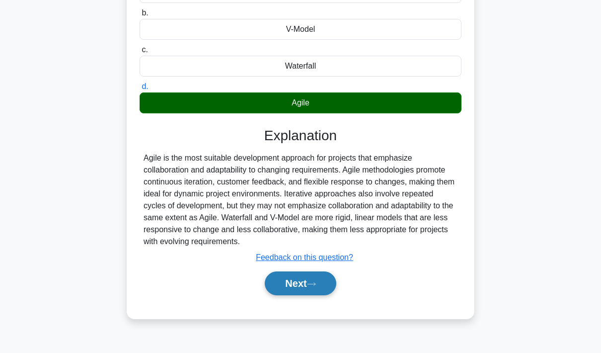
click at [298, 295] on button "Next" at bounding box center [300, 283] width 71 height 24
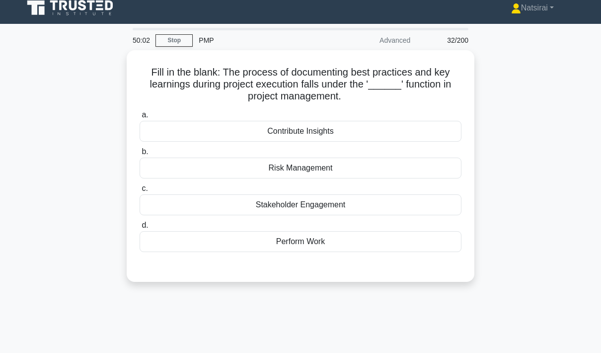
scroll to position [7, 0]
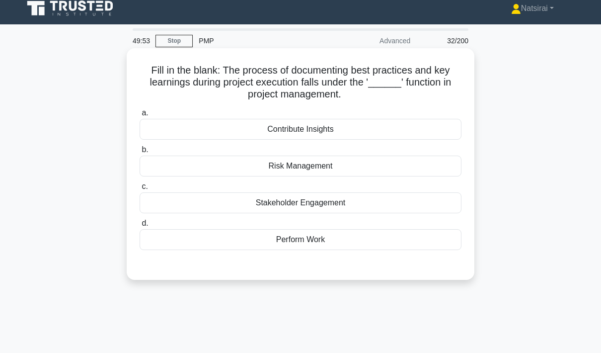
click at [394, 131] on div "Contribute Insights" at bounding box center [301, 129] width 322 height 21
click at [140, 116] on input "a. Contribute Insights" at bounding box center [140, 113] width 0 height 6
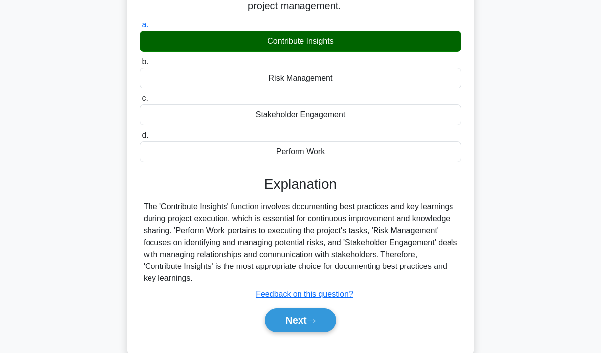
scroll to position [138, 0]
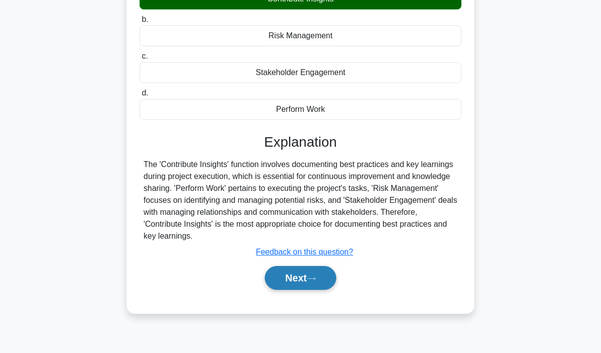
click at [309, 290] on button "Next" at bounding box center [300, 278] width 71 height 24
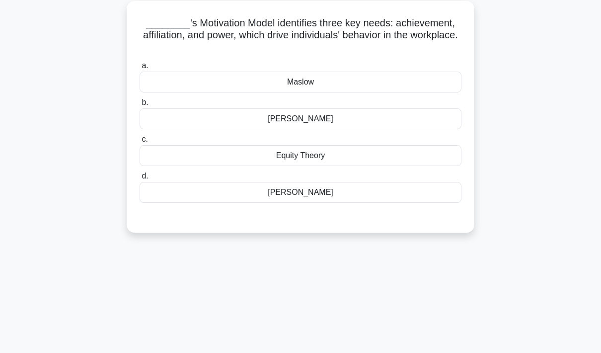
scroll to position [11, 0]
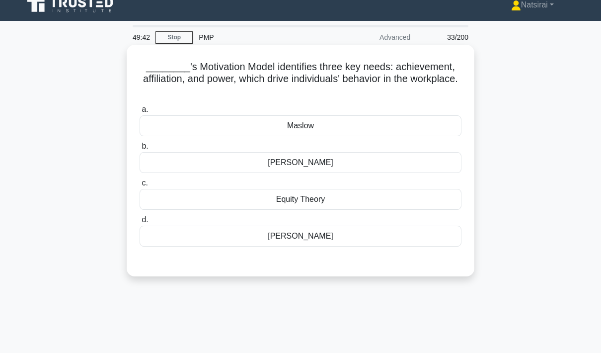
click at [408, 128] on div "Maslow" at bounding box center [301, 125] width 322 height 21
click at [140, 113] on input "[PERSON_NAME][GEOGRAPHIC_DATA]" at bounding box center [140, 109] width 0 height 6
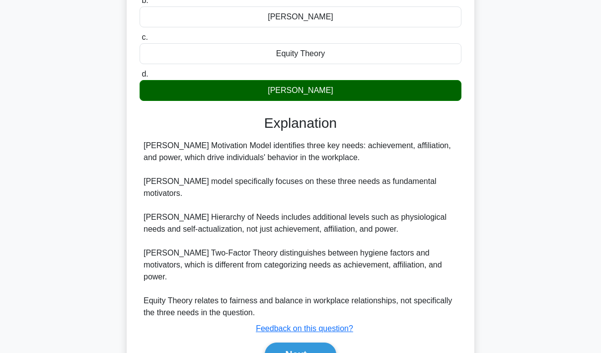
scroll to position [158, 0]
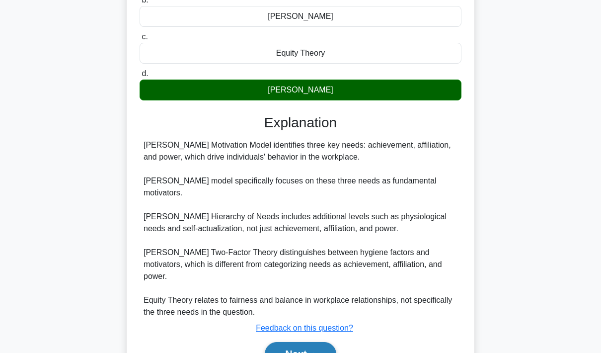
click at [308, 350] on button "Next" at bounding box center [300, 354] width 71 height 24
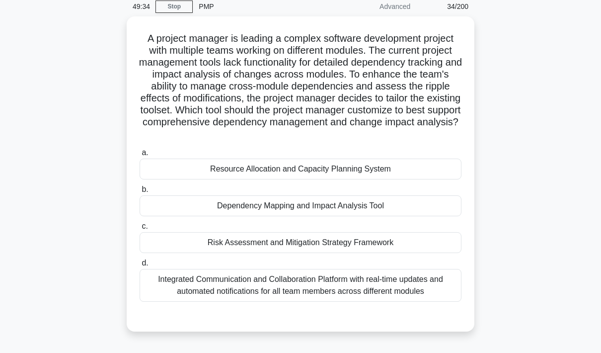
scroll to position [38, 0]
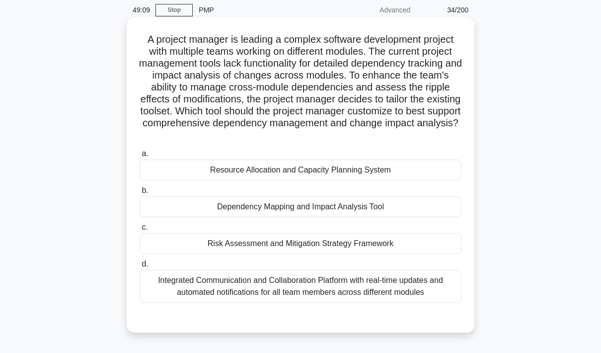
click at [389, 217] on div "Dependency Mapping and Impact Analysis Tool" at bounding box center [301, 206] width 322 height 21
click at [140, 194] on input "b. Dependency Mapping and Impact Analysis Tool" at bounding box center [140, 190] width 0 height 6
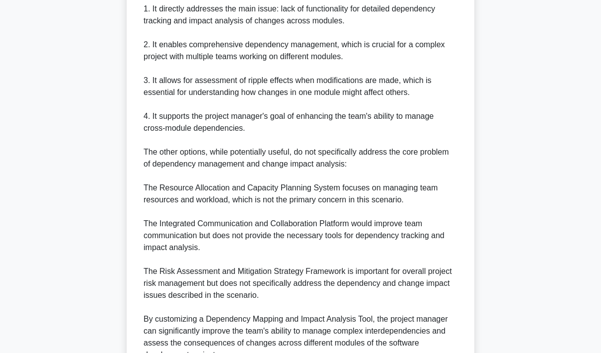
scroll to position [530, 0]
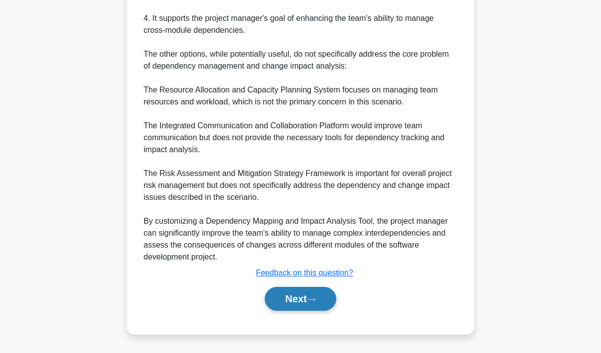
click at [305, 310] on button "Next" at bounding box center [300, 299] width 71 height 24
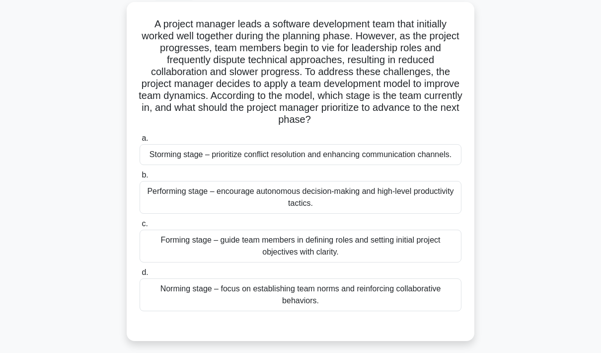
scroll to position [48, 0]
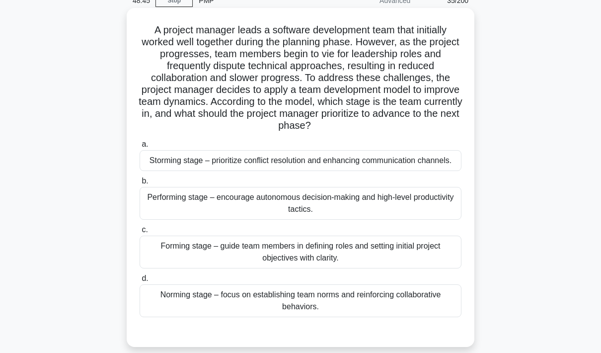
click at [408, 171] on div "Storming stage – prioritize conflict resolution and enhancing communication cha…" at bounding box center [301, 160] width 322 height 21
click at [140, 148] on input "a. Storming stage – prioritize conflict resolution and enhancing communication …" at bounding box center [140, 144] width 0 height 6
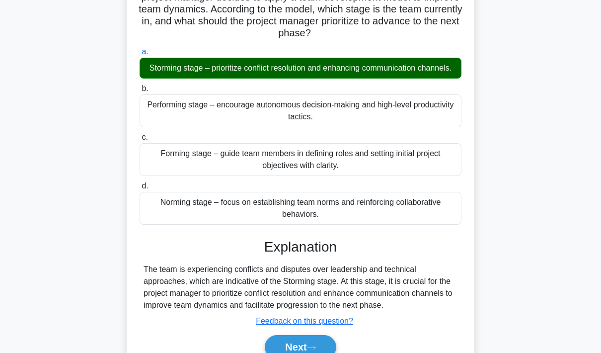
scroll to position [184, 0]
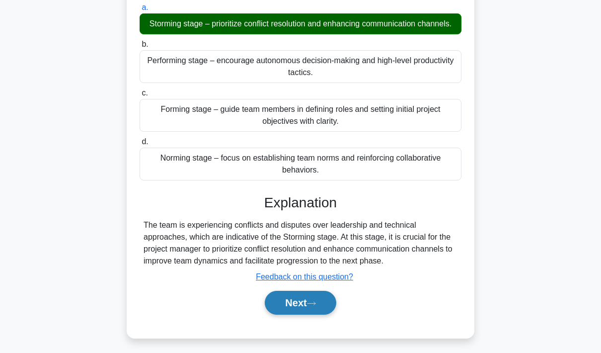
click at [301, 314] on button "Next" at bounding box center [300, 303] width 71 height 24
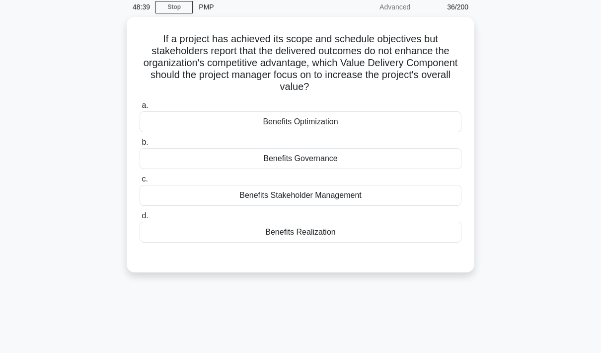
scroll to position [0, 0]
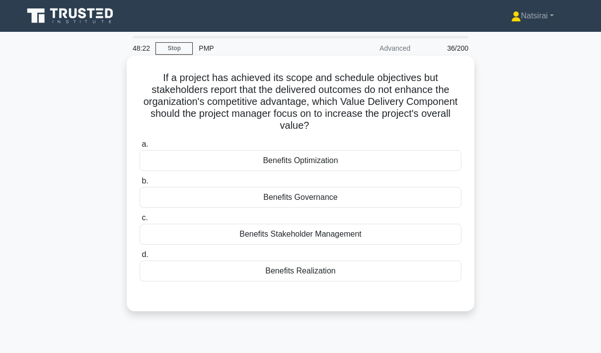
click at [407, 156] on div "Benefits Optimization" at bounding box center [301, 160] width 322 height 21
click at [140, 148] on input "a. Benefits Optimization" at bounding box center [140, 144] width 0 height 6
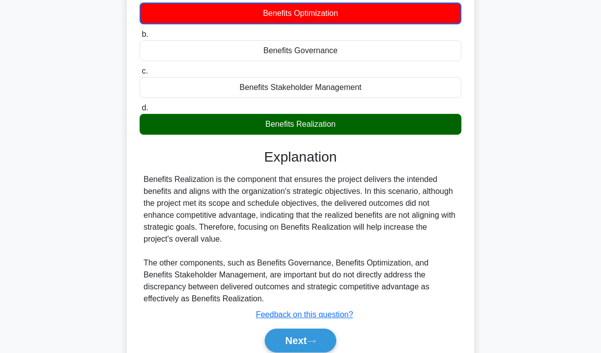
scroll to position [150, 0]
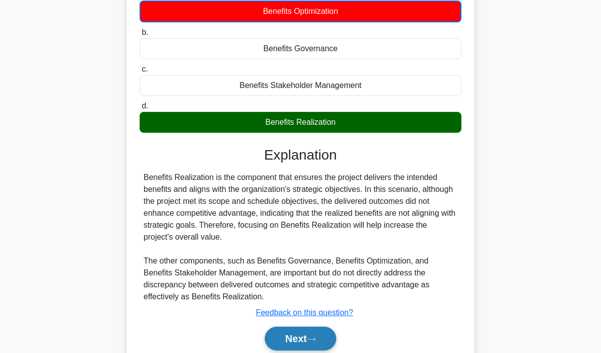
click at [307, 340] on button "Next" at bounding box center [300, 338] width 71 height 24
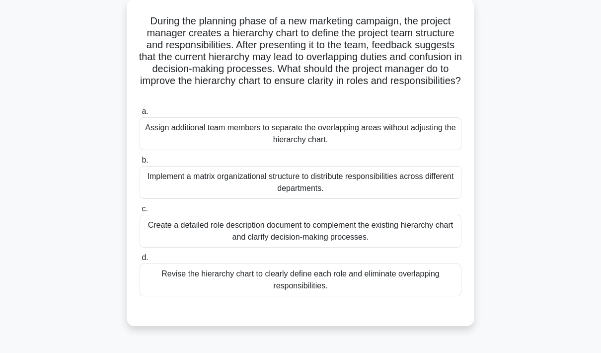
scroll to position [44, 0]
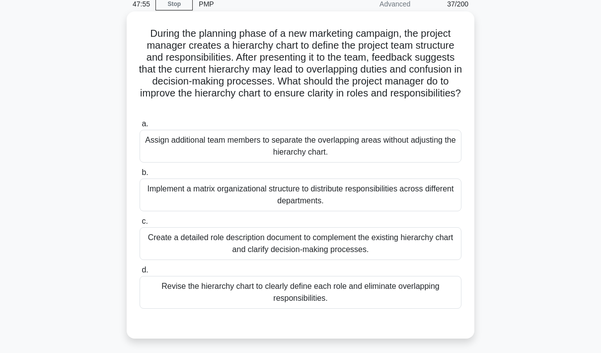
click at [377, 197] on div "Implement a matrix organizational structure to distribute responsibilities acro…" at bounding box center [301, 194] width 322 height 33
click at [140, 176] on input "b. Implement a matrix organizational structure to distribute responsibilities a…" at bounding box center [140, 172] width 0 height 6
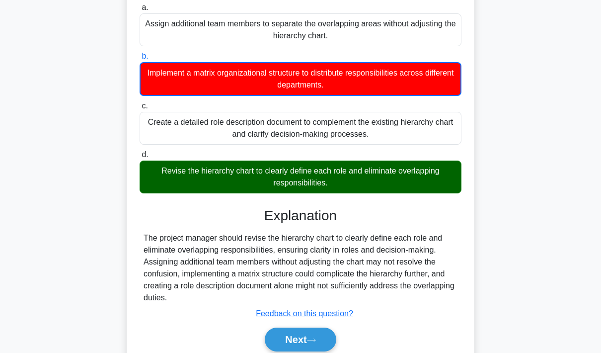
scroll to position [161, 0]
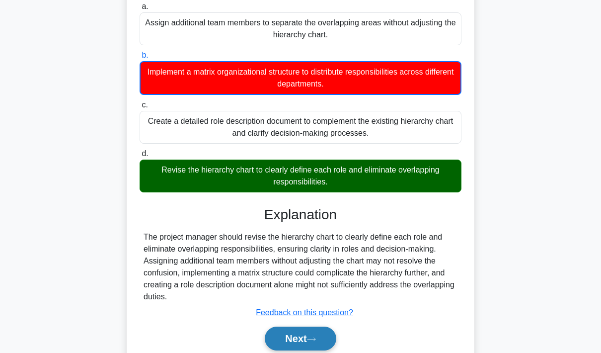
click at [293, 339] on button "Next" at bounding box center [300, 338] width 71 height 24
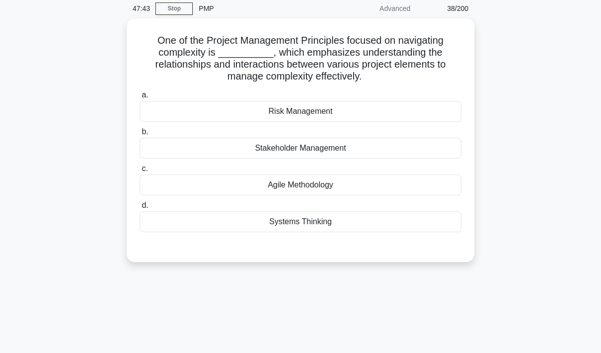
scroll to position [40, 0]
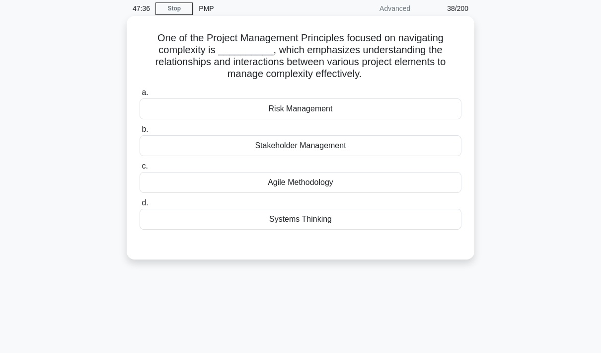
click at [382, 155] on div "Stakeholder Management" at bounding box center [301, 145] width 322 height 21
click at [140, 133] on input "b. Stakeholder Management" at bounding box center [140, 129] width 0 height 6
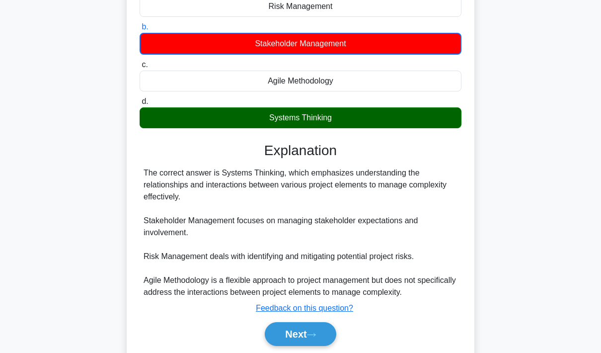
scroll to position [150, 0]
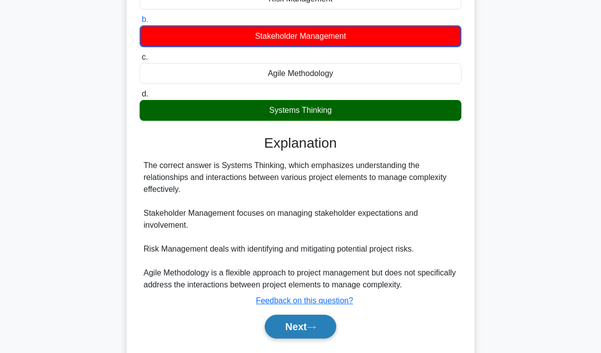
click at [306, 337] on button "Next" at bounding box center [300, 326] width 71 height 24
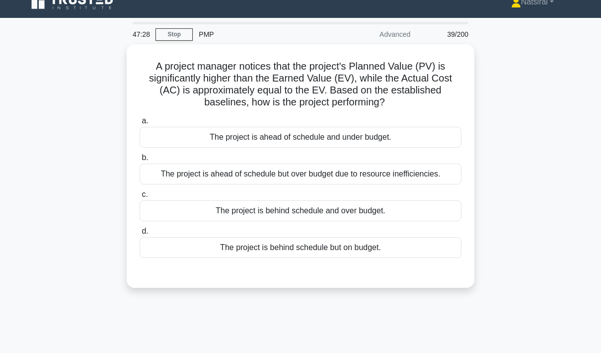
scroll to position [12, 0]
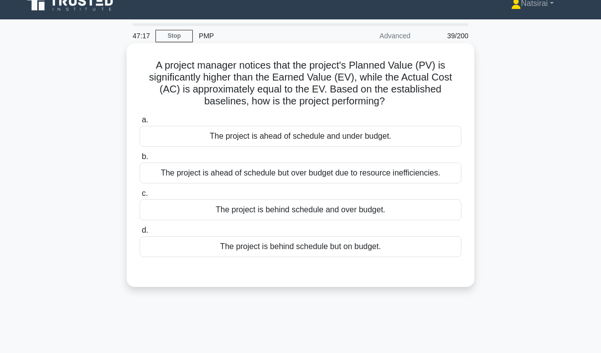
click at [402, 142] on div "The project is ahead of schedule and under budget." at bounding box center [301, 136] width 322 height 21
click at [140, 123] on input "a. The project is ahead of schedule and under budget." at bounding box center [140, 120] width 0 height 6
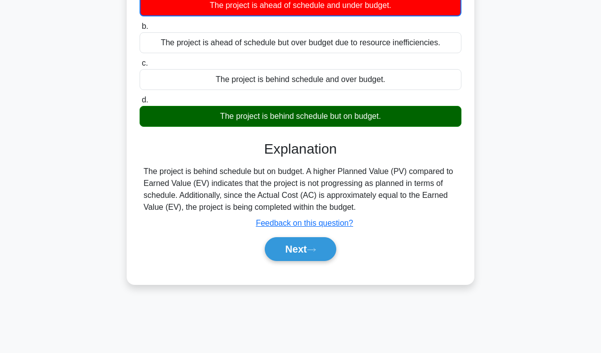
scroll to position [144, 0]
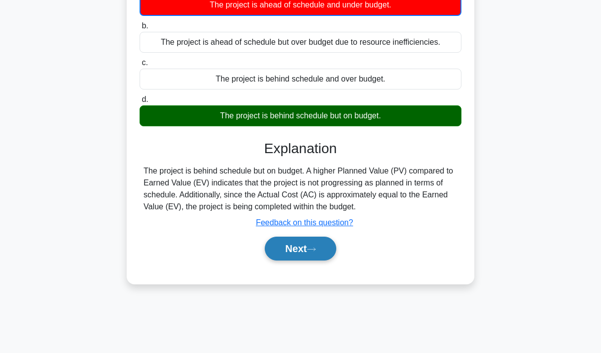
click at [310, 260] on button "Next" at bounding box center [300, 248] width 71 height 24
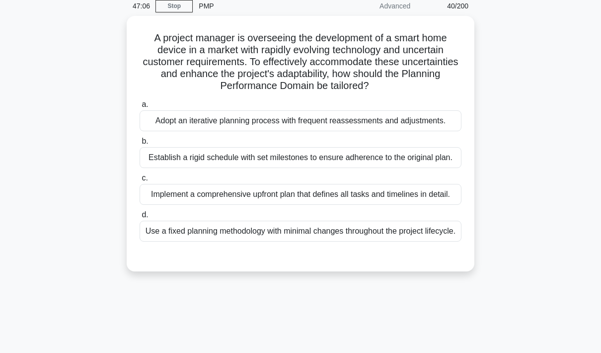
scroll to position [38, 0]
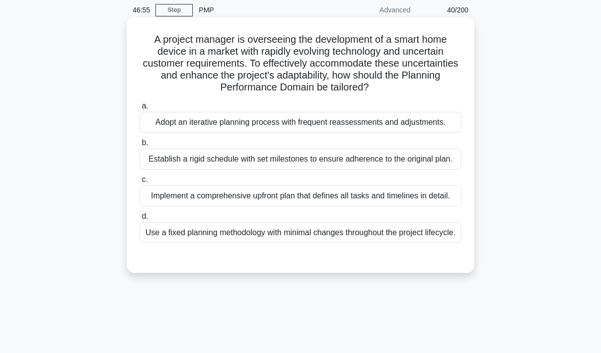
click at [385, 128] on div "Adopt an iterative planning process with frequent reassessments and adjustments." at bounding box center [301, 122] width 322 height 21
click at [140, 109] on input "a. Adopt an iterative planning process with frequent reassessments and adjustme…" at bounding box center [140, 106] width 0 height 6
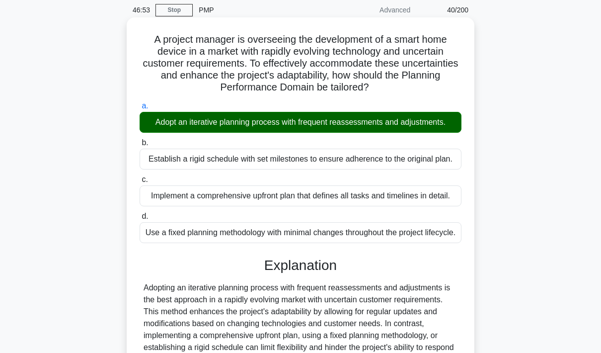
scroll to position [160, 0]
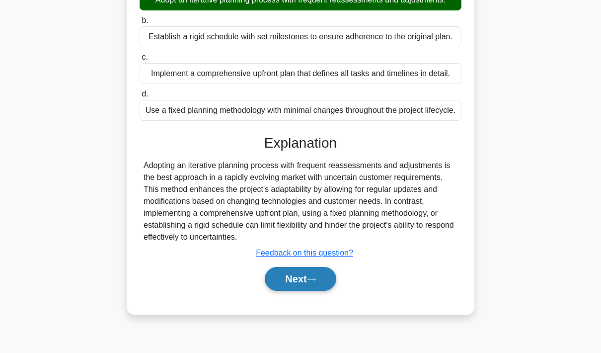
click at [304, 291] on button "Next" at bounding box center [300, 279] width 71 height 24
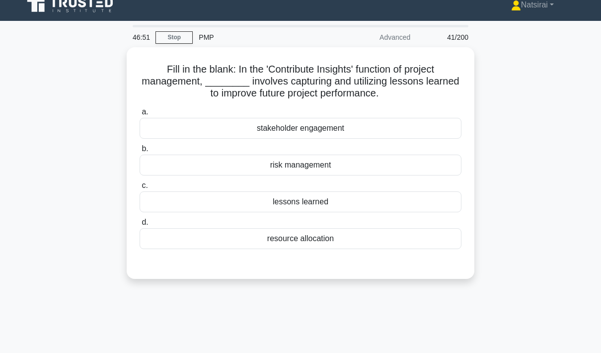
scroll to position [10, 0]
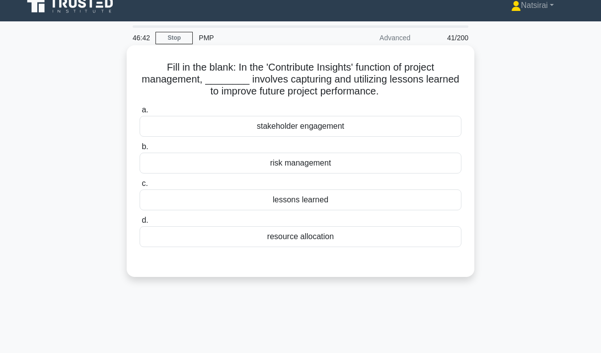
click at [374, 202] on div "lessons learned" at bounding box center [301, 199] width 322 height 21
click at [140, 187] on input "c. lessons learned" at bounding box center [140, 183] width 0 height 6
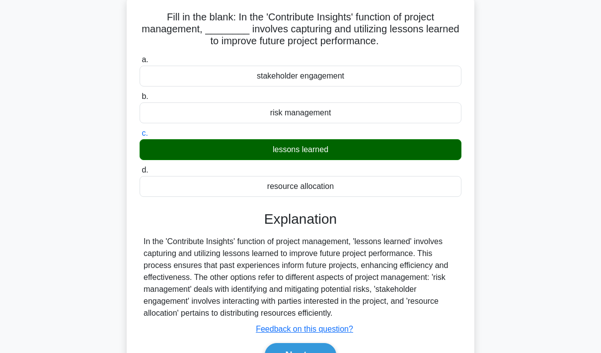
scroll to position [144, 0]
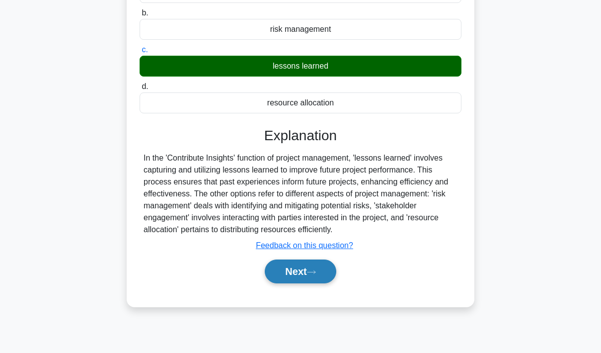
click at [312, 283] on button "Next" at bounding box center [300, 271] width 71 height 24
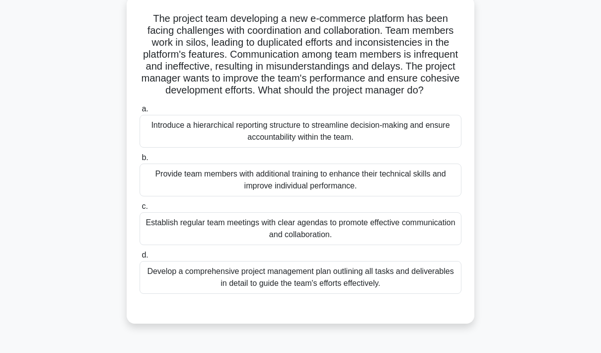
scroll to position [57, 0]
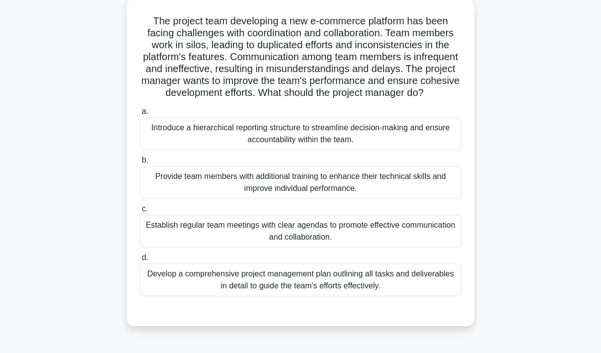
click at [388, 247] on div "Establish regular team meetings with clear agendas to promote effective communi…" at bounding box center [301, 231] width 322 height 33
click at [140, 212] on input "c. Establish regular team meetings with clear agendas to promote effective comm…" at bounding box center [140, 209] width 0 height 6
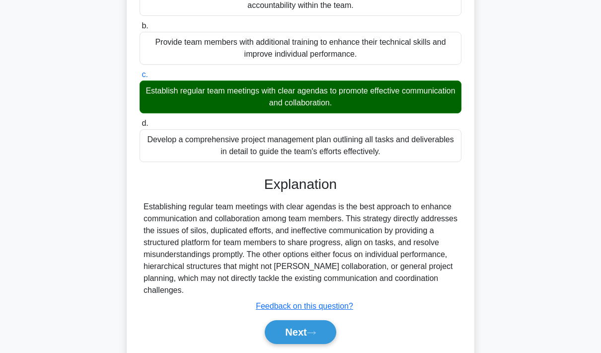
scroll to position [208, 0]
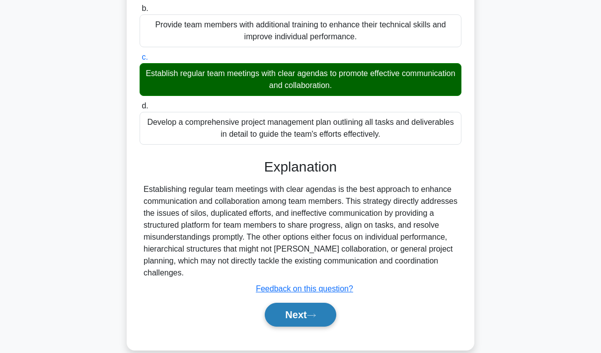
click at [310, 326] on button "Next" at bounding box center [300, 315] width 71 height 24
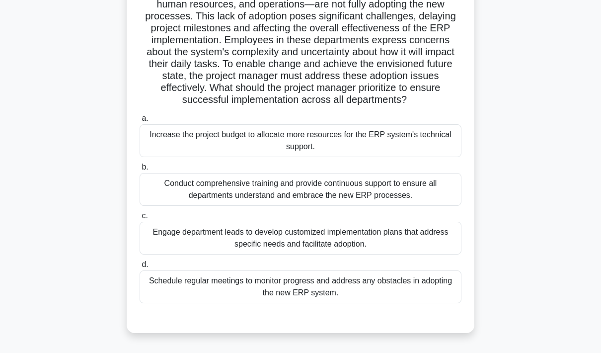
scroll to position [112, 0]
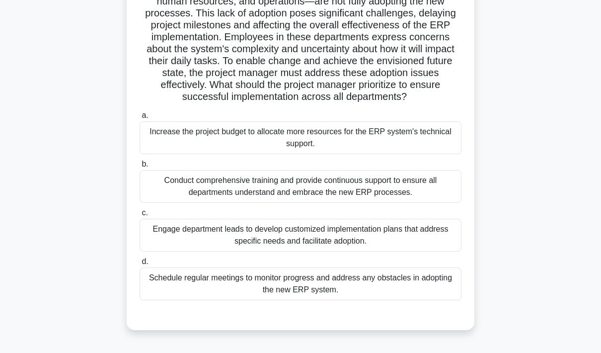
click at [411, 203] on div "Conduct comprehensive training and provide continuous support to ensure all dep…" at bounding box center [301, 186] width 322 height 33
click at [140, 167] on input "b. Conduct comprehensive training and provide continuous support to ensure all …" at bounding box center [140, 164] width 0 height 6
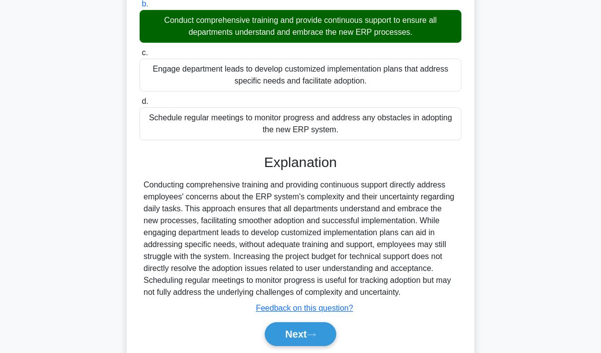
scroll to position [315, 0]
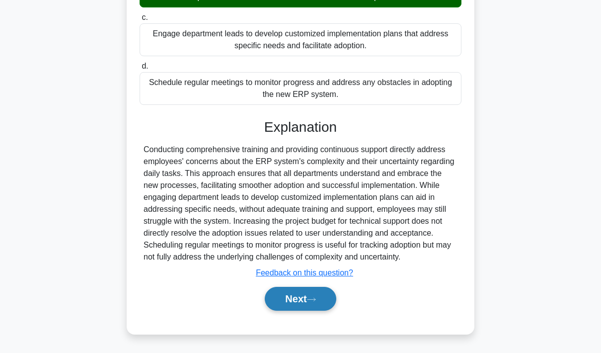
click at [297, 310] on button "Next" at bounding box center [300, 299] width 71 height 24
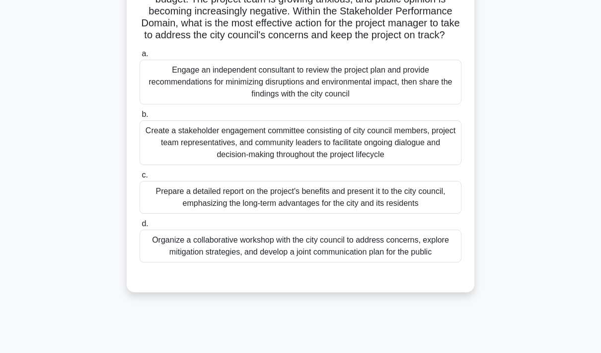
scroll to position [144, 0]
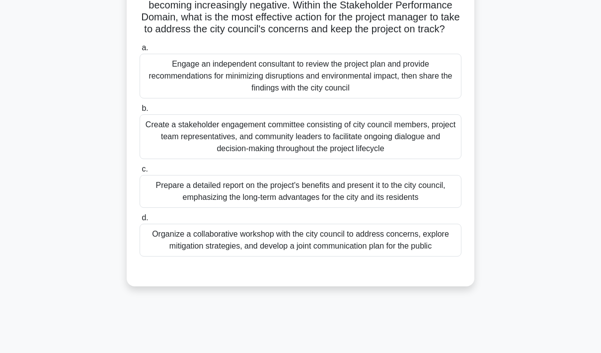
click at [408, 256] on div "Organize a collaborative workshop with the city council to address concerns, ex…" at bounding box center [301, 240] width 322 height 33
click at [140, 221] on input "d. Organize a collaborative workshop with the city council to address concerns,…" at bounding box center [140, 218] width 0 height 6
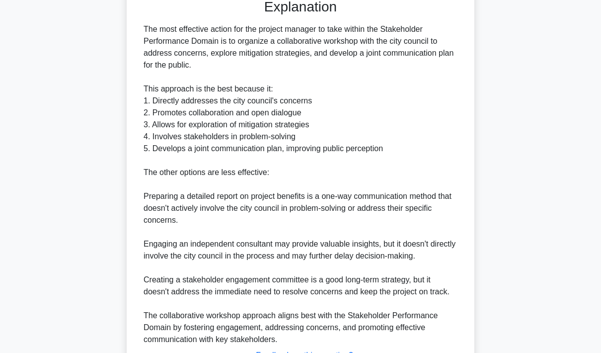
scroll to position [518, 0]
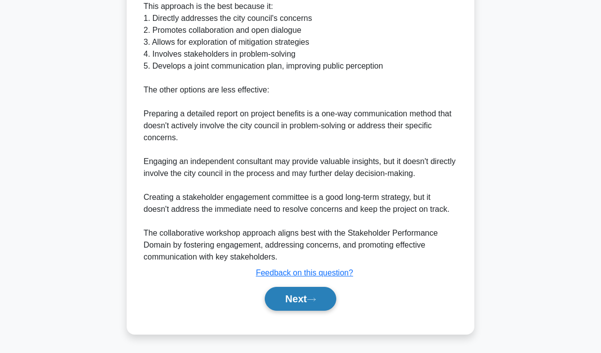
click at [300, 310] on button "Next" at bounding box center [300, 299] width 71 height 24
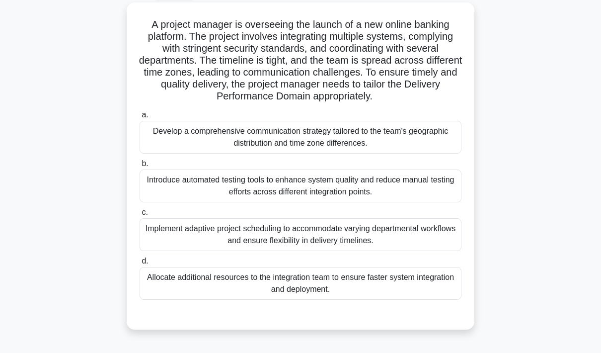
scroll to position [55, 0]
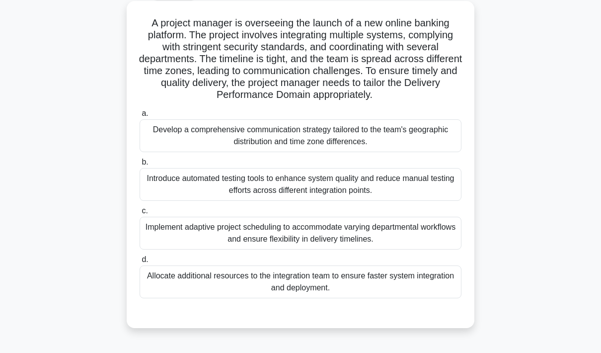
click at [407, 152] on div "Develop a comprehensive communication strategy tailored to the team's geographi…" at bounding box center [301, 135] width 322 height 33
click at [140, 117] on input "a. Develop a comprehensive communication strategy tailored to the team's geogra…" at bounding box center [140, 113] width 0 height 6
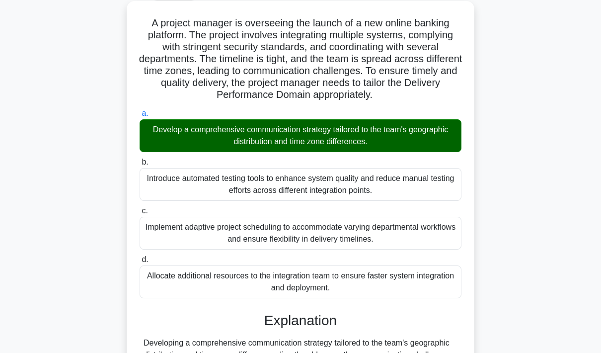
scroll to position [172, 0]
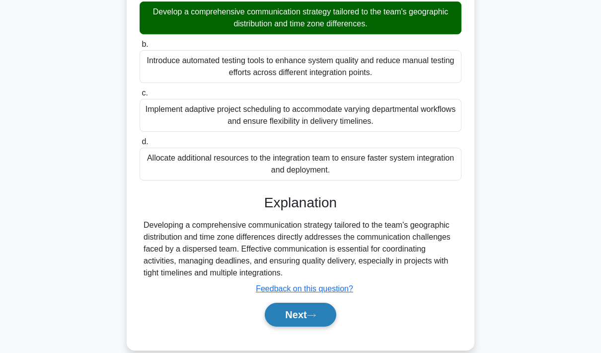
click at [308, 326] on button "Next" at bounding box center [300, 315] width 71 height 24
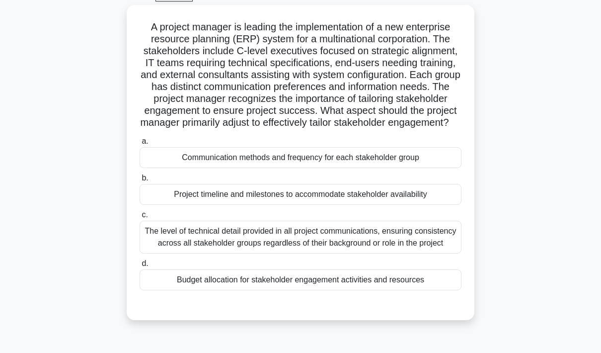
scroll to position [53, 0]
